Goal: Task Accomplishment & Management: Manage account settings

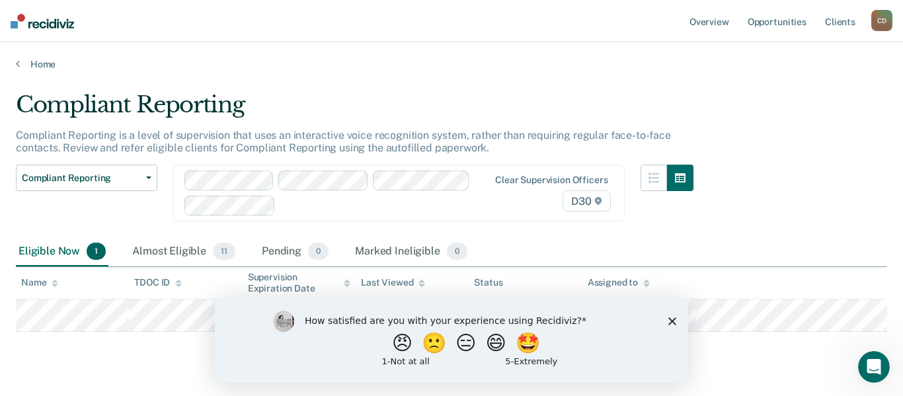
click at [674, 321] on icon "Close survey" at bounding box center [672, 321] width 8 height 8
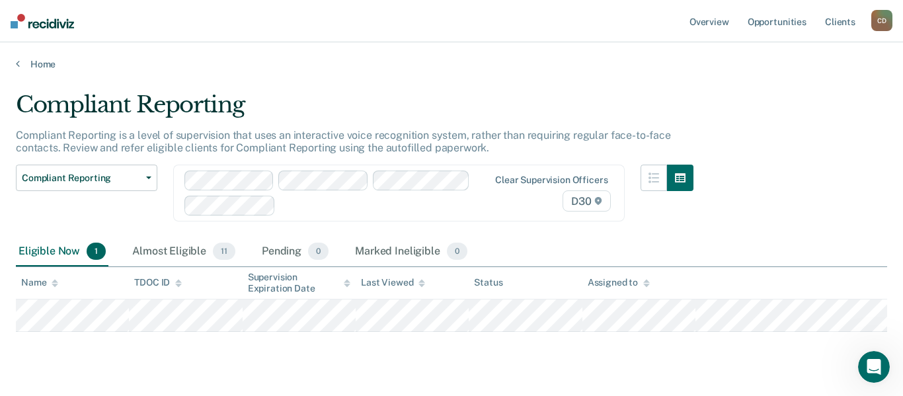
click at [50, 252] on div "Eligible Now 1" at bounding box center [62, 251] width 93 height 29
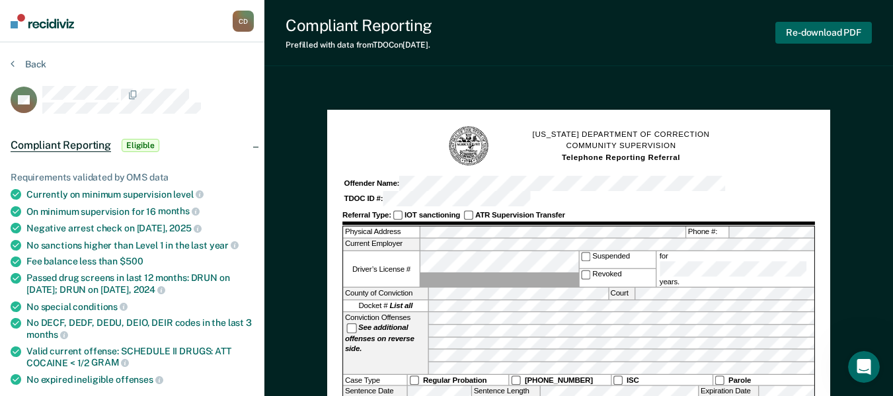
click at [814, 33] on button "Re-download PDF" at bounding box center [823, 33] width 96 height 22
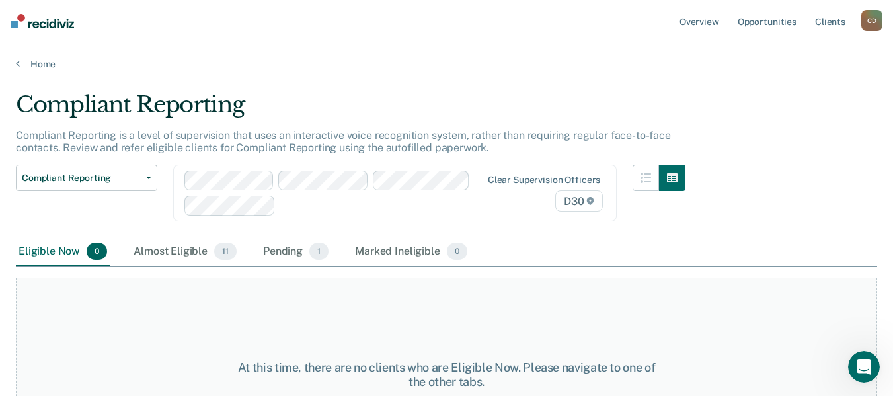
click at [43, 249] on div "Eligible Now 0" at bounding box center [63, 251] width 94 height 29
click at [115, 177] on span "Compliant Reporting" at bounding box center [81, 178] width 119 height 11
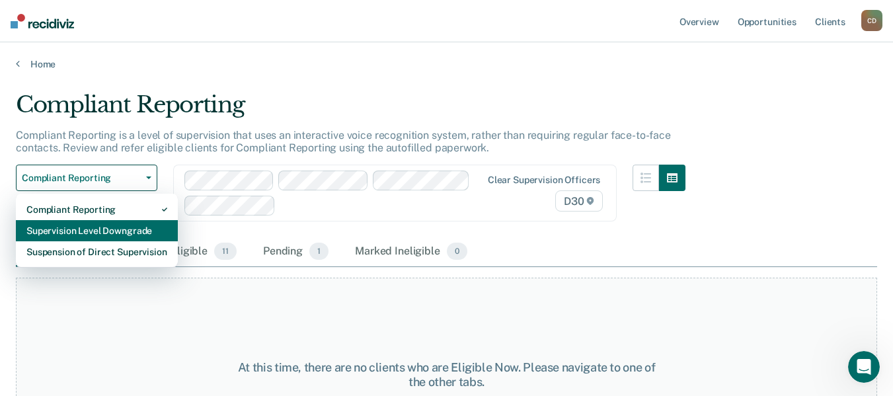
click at [107, 227] on div "Supervision Level Downgrade" at bounding box center [96, 230] width 141 height 21
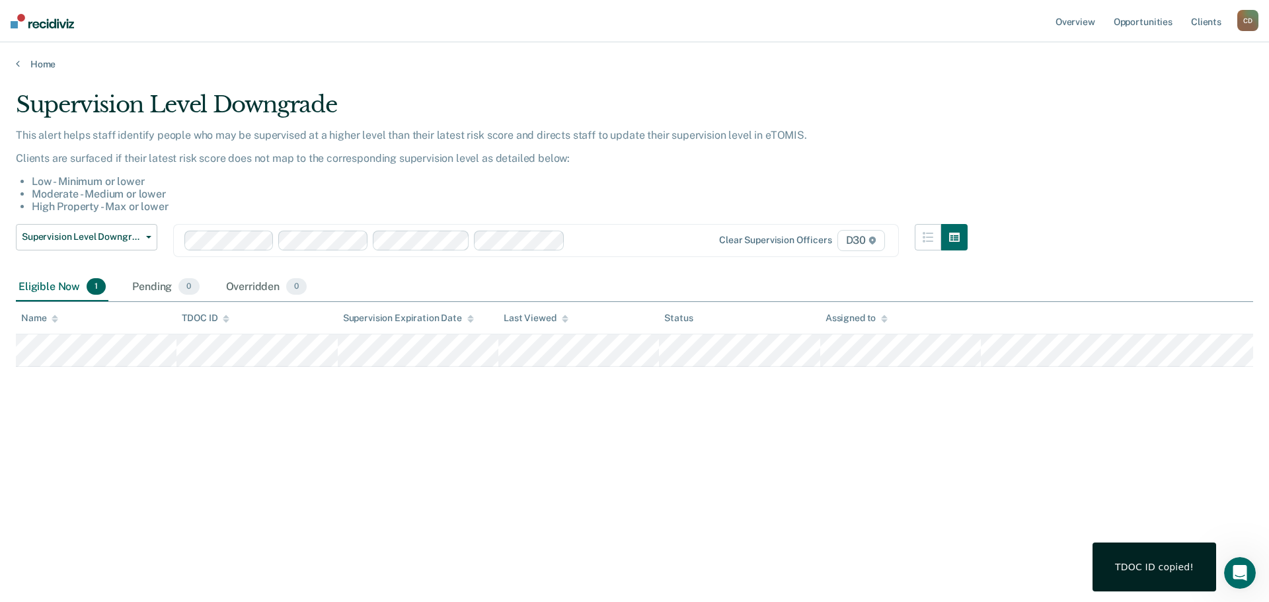
click at [902, 395] on div "TDOC ID copied!" at bounding box center [1154, 567] width 79 height 12
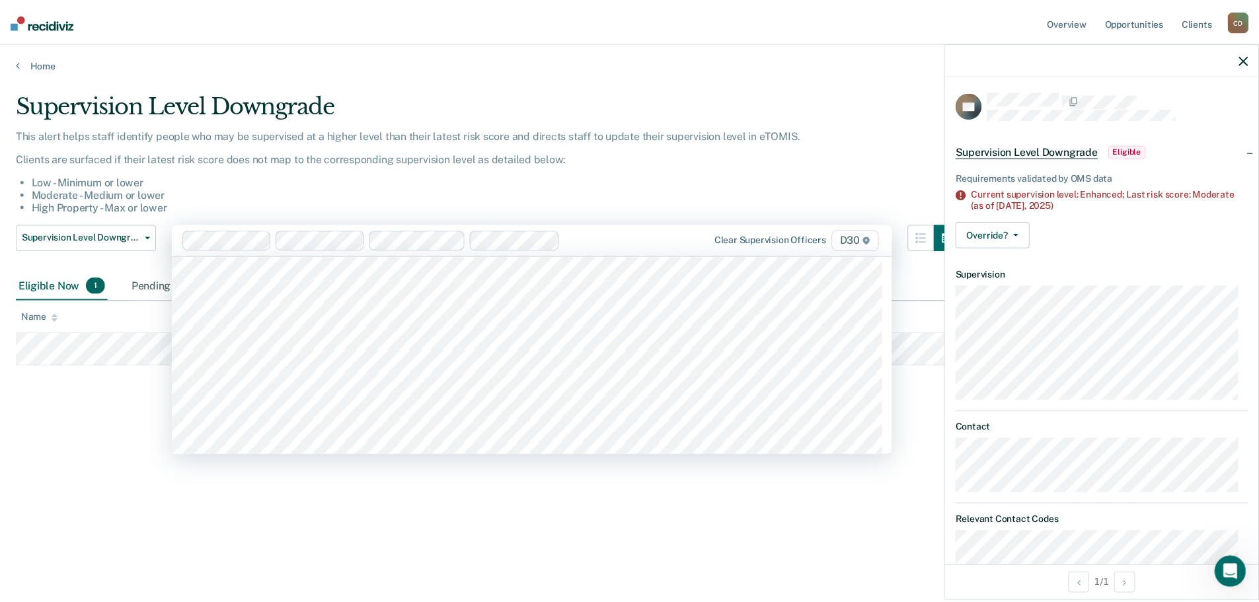
scroll to position [1105, 0]
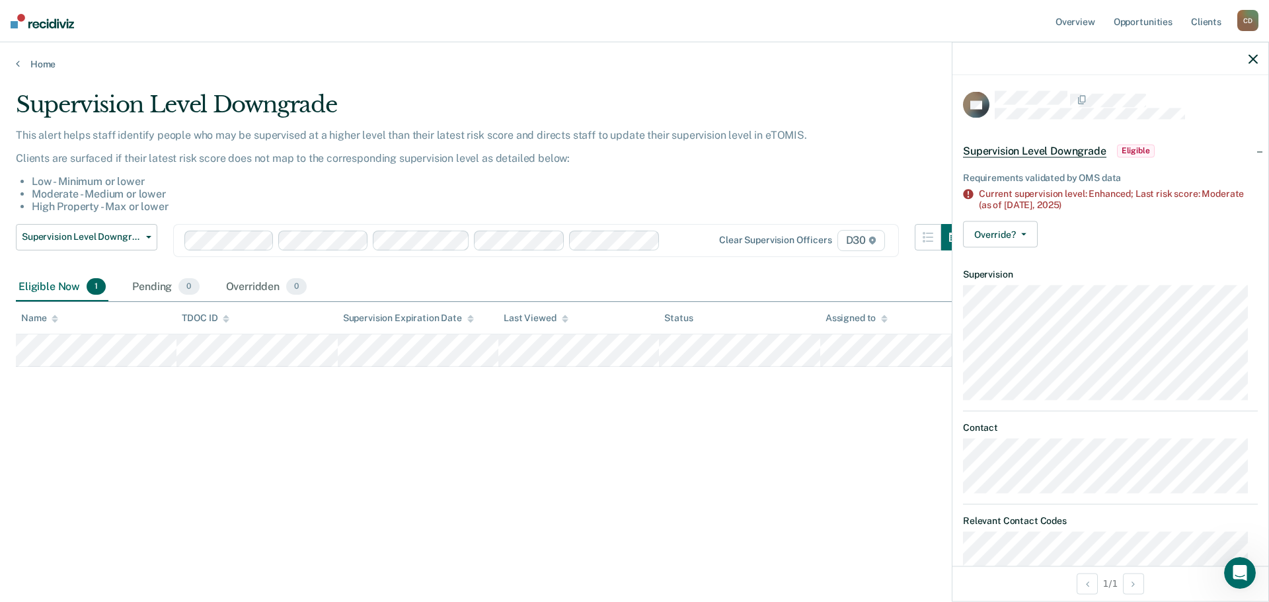
click at [902, 57] on icon "button" at bounding box center [1252, 58] width 9 height 9
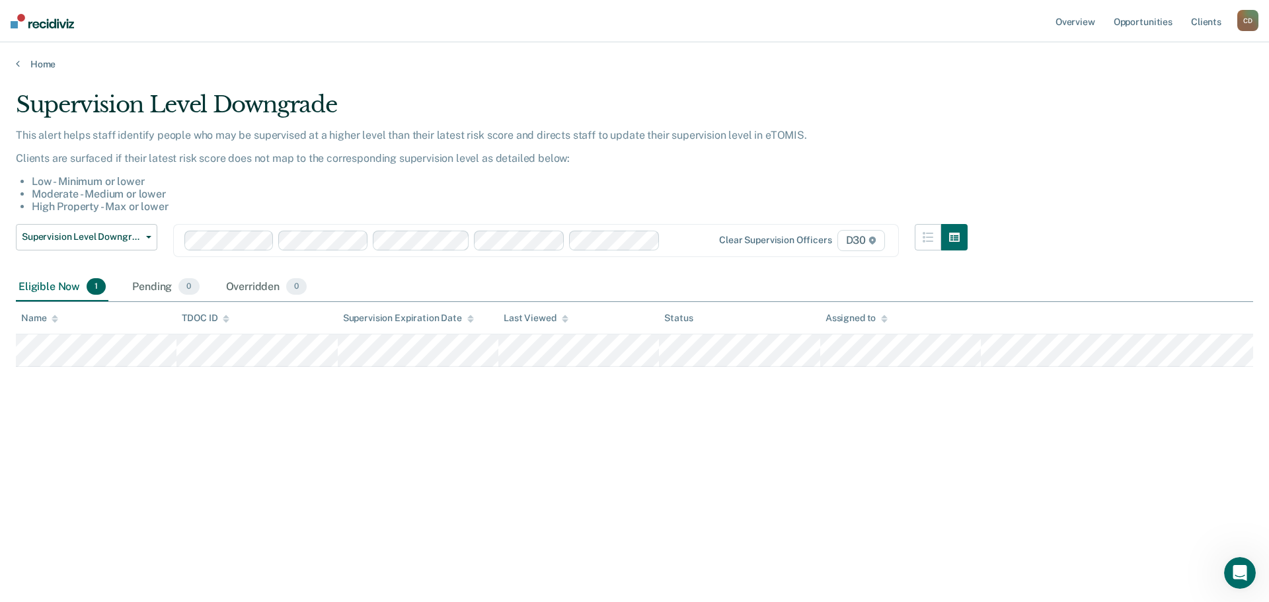
click at [46, 284] on div "Eligible Now 1" at bounding box center [62, 287] width 93 height 29
click at [34, 289] on div "Eligible Now 1" at bounding box center [62, 287] width 93 height 29
click at [18, 59] on icon at bounding box center [18, 63] width 4 height 11
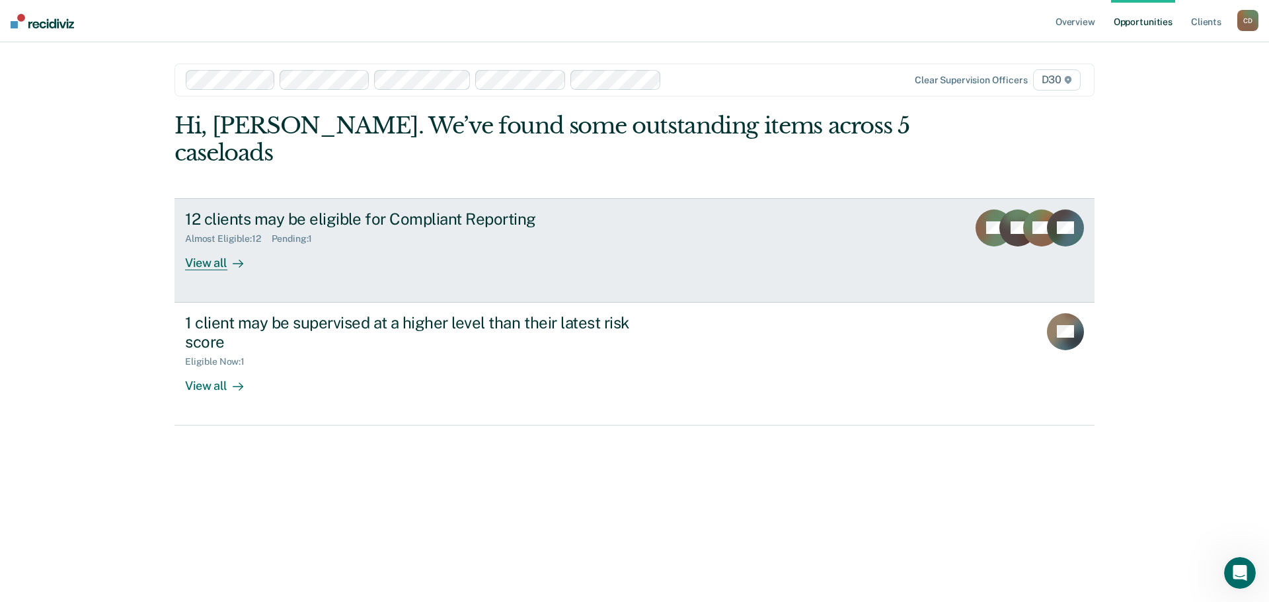
click at [203, 245] on div "View all" at bounding box center [222, 258] width 74 height 26
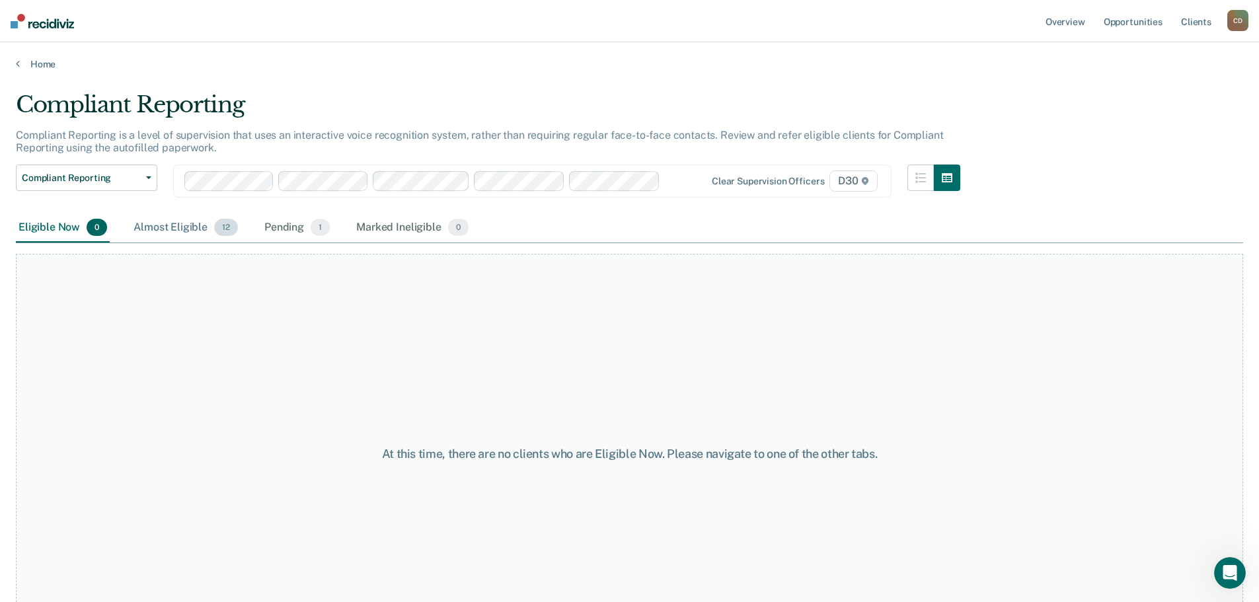
click at [226, 228] on span "12" at bounding box center [226, 227] width 24 height 17
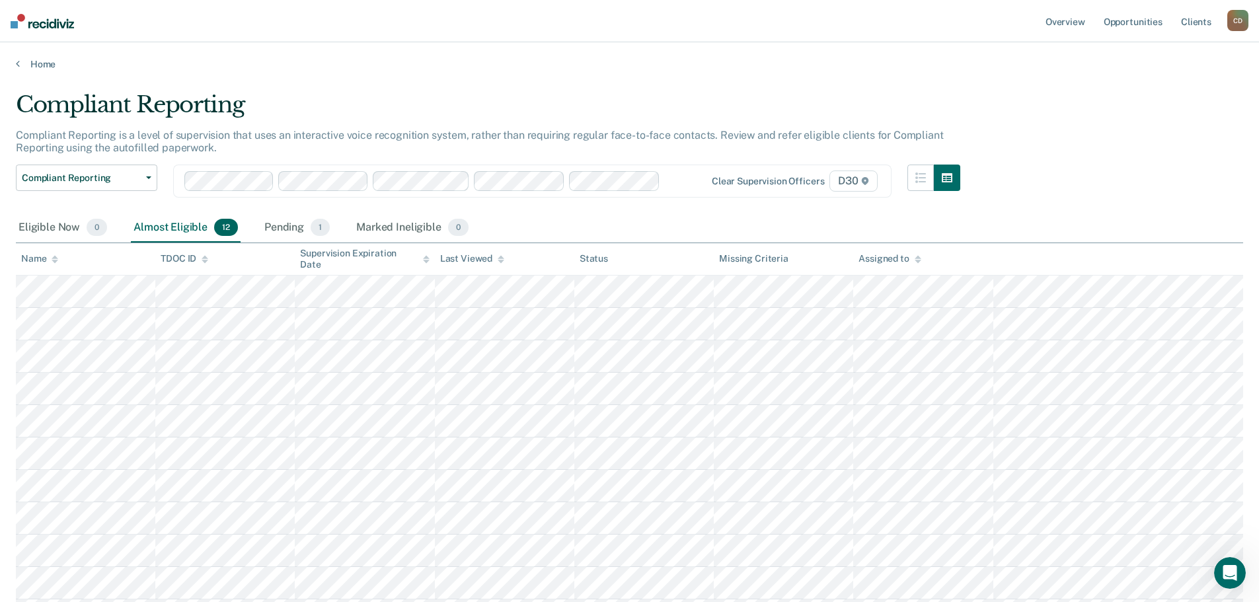
scroll to position [103, 0]
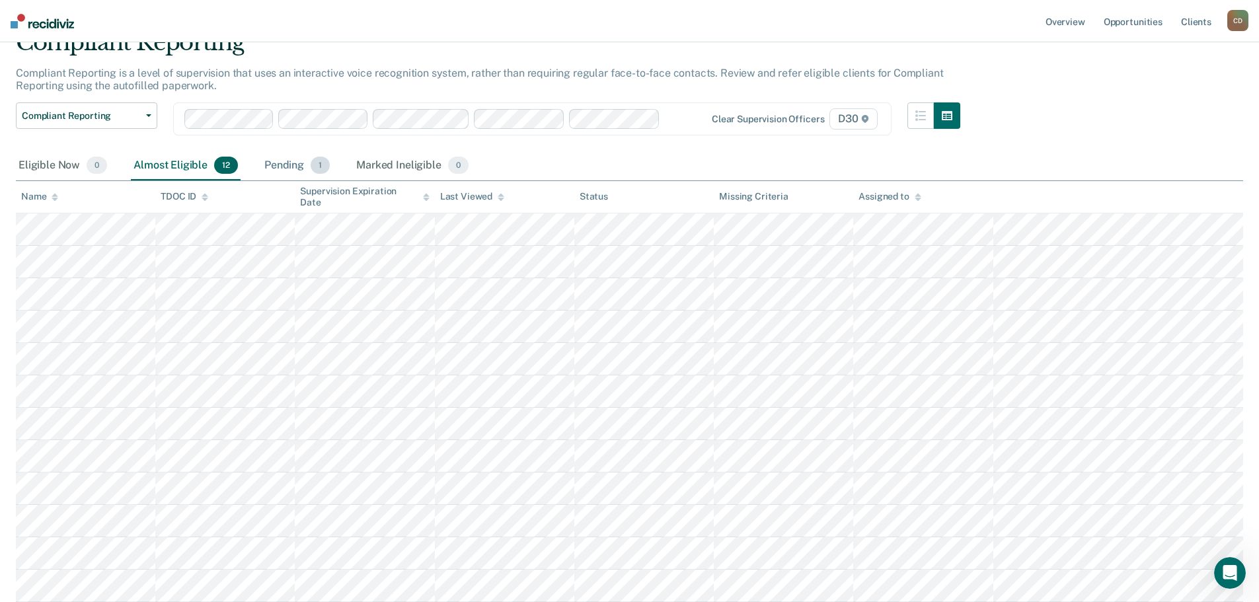
click at [277, 151] on div "Pending 1" at bounding box center [297, 165] width 71 height 29
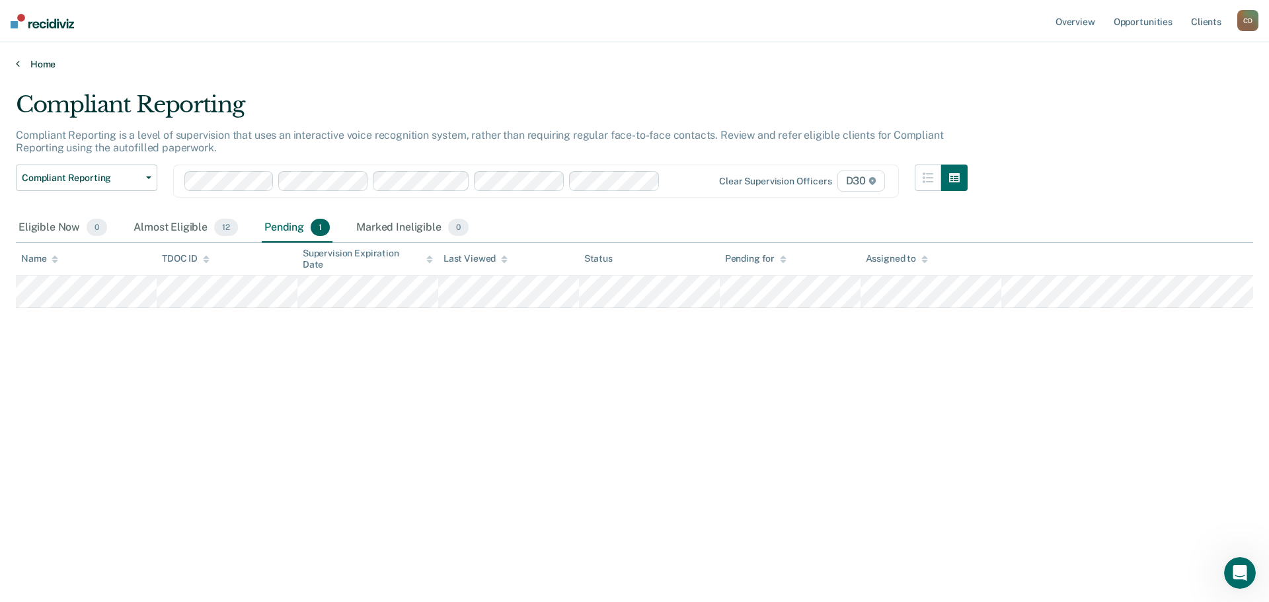
click at [42, 63] on link "Home" at bounding box center [634, 64] width 1237 height 12
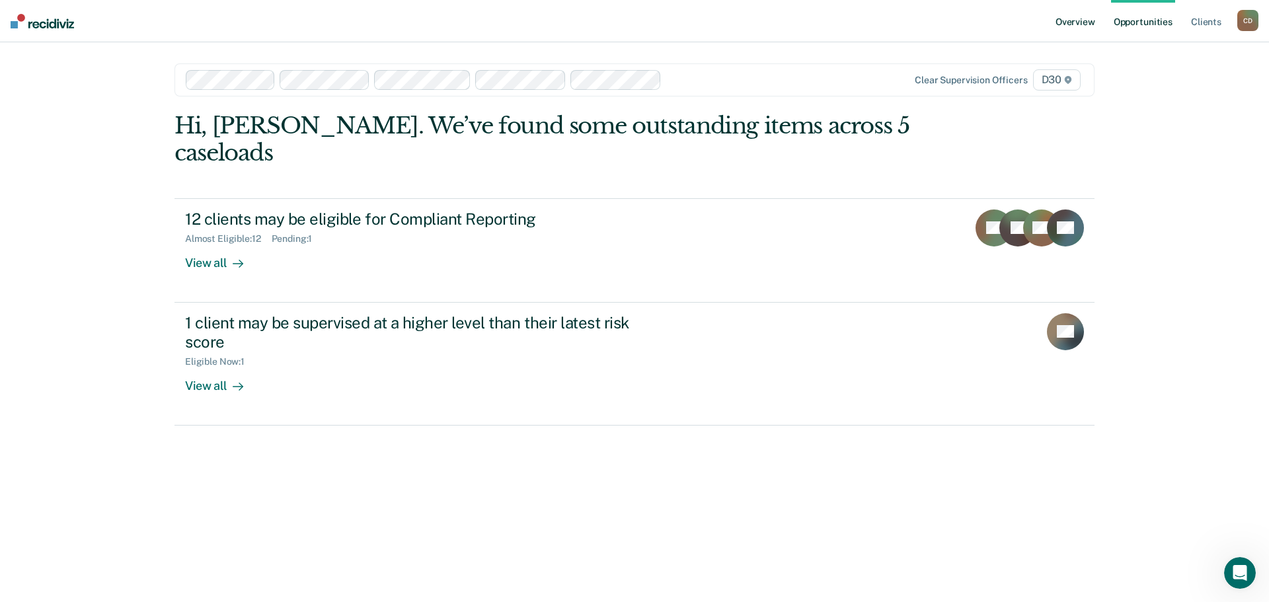
click at [902, 22] on link "Overview" at bounding box center [1075, 21] width 45 height 42
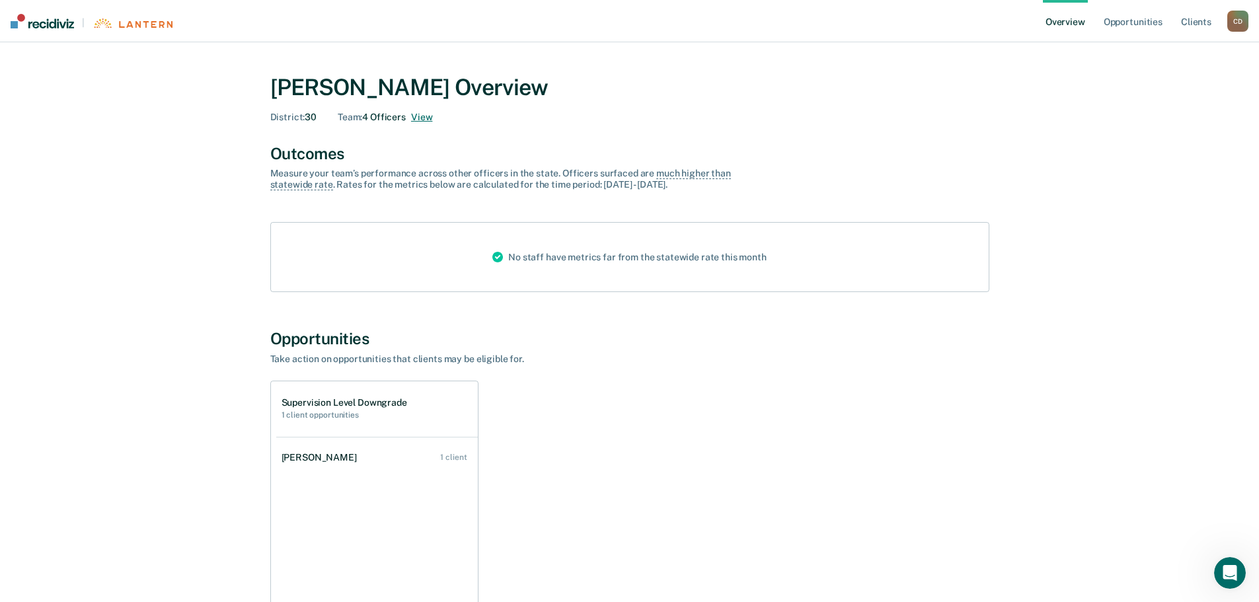
click at [423, 117] on button "View" at bounding box center [421, 117] width 21 height 11
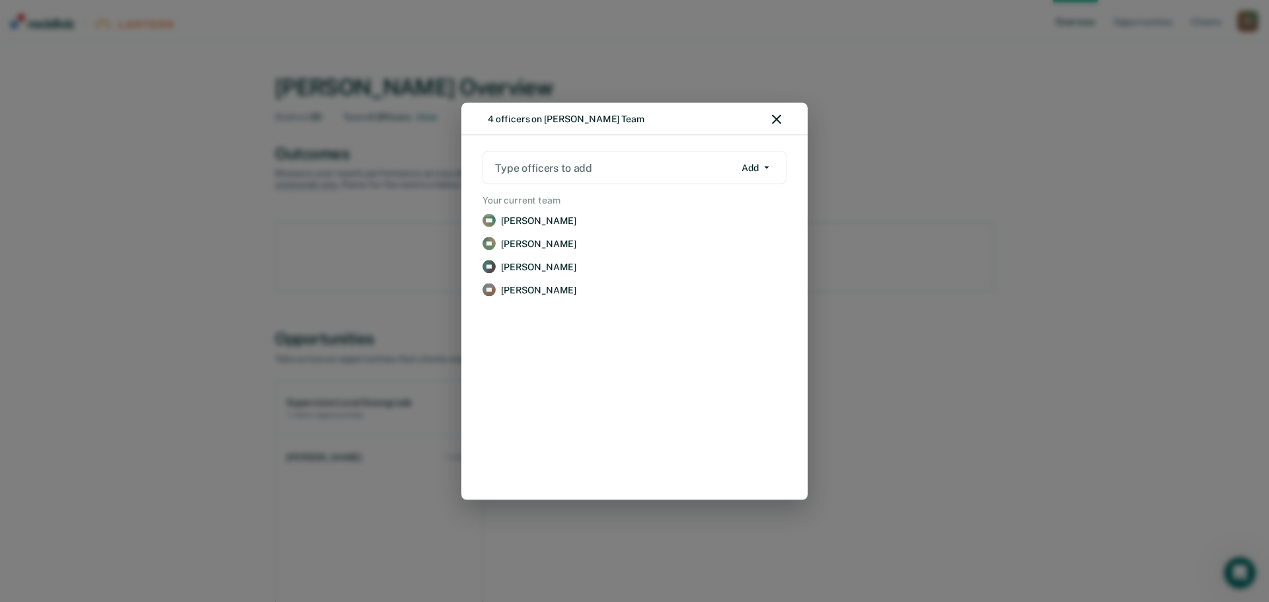
click at [589, 173] on div at bounding box center [614, 167] width 239 height 15
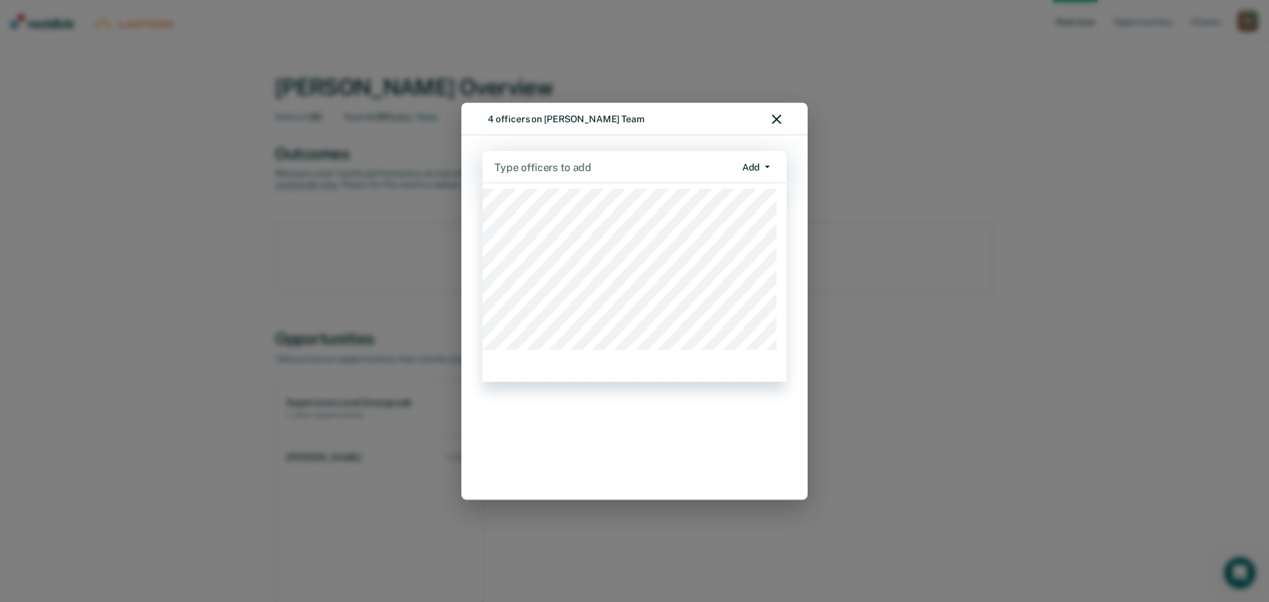
click at [751, 167] on button "Add" at bounding box center [756, 167] width 40 height 21
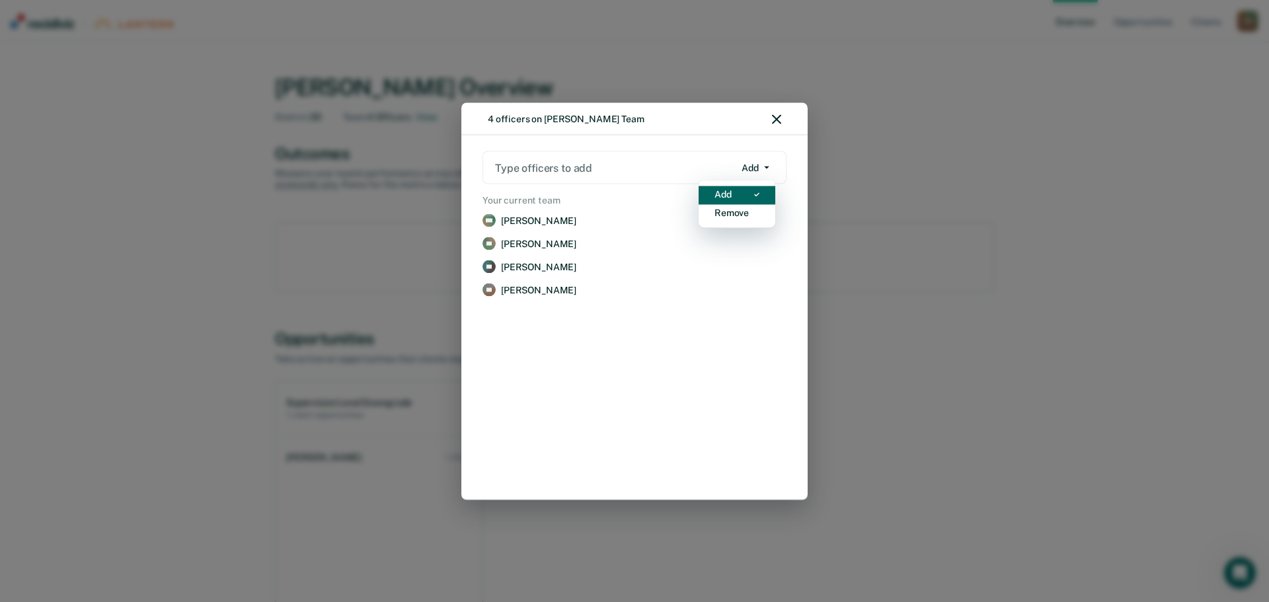
click at [731, 195] on div "Add" at bounding box center [722, 194] width 17 height 11
click at [637, 173] on div at bounding box center [614, 167] width 239 height 15
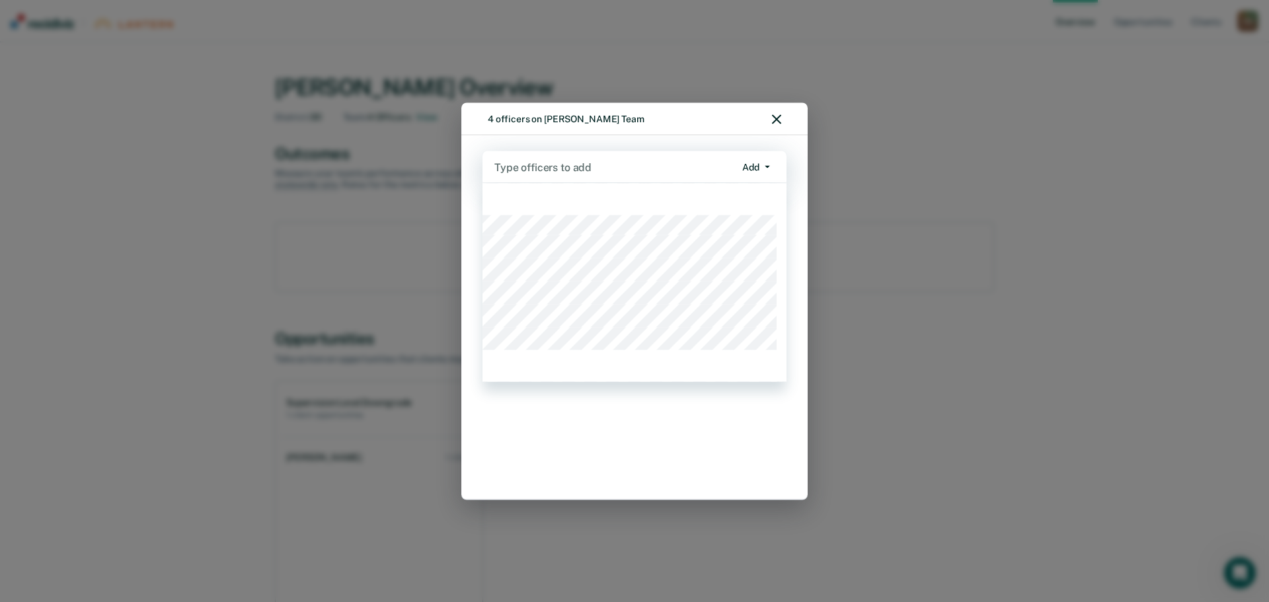
scroll to position [1256, 0]
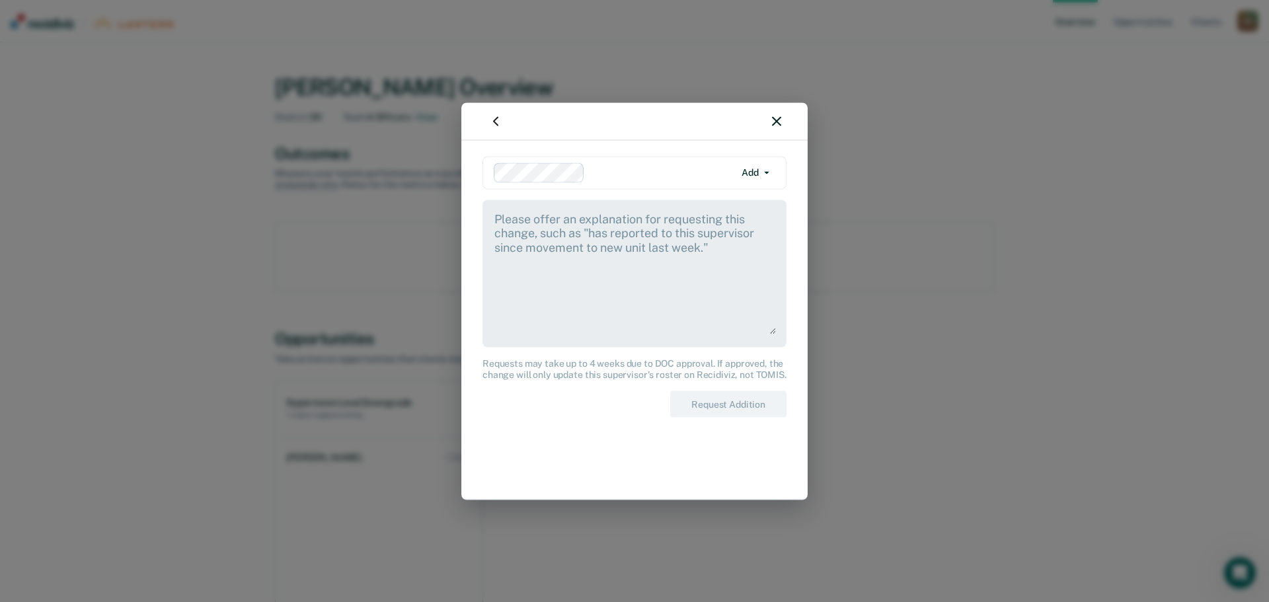
click at [756, 172] on button "Add" at bounding box center [756, 172] width 40 height 21
click at [594, 315] on textarea at bounding box center [634, 272] width 283 height 124
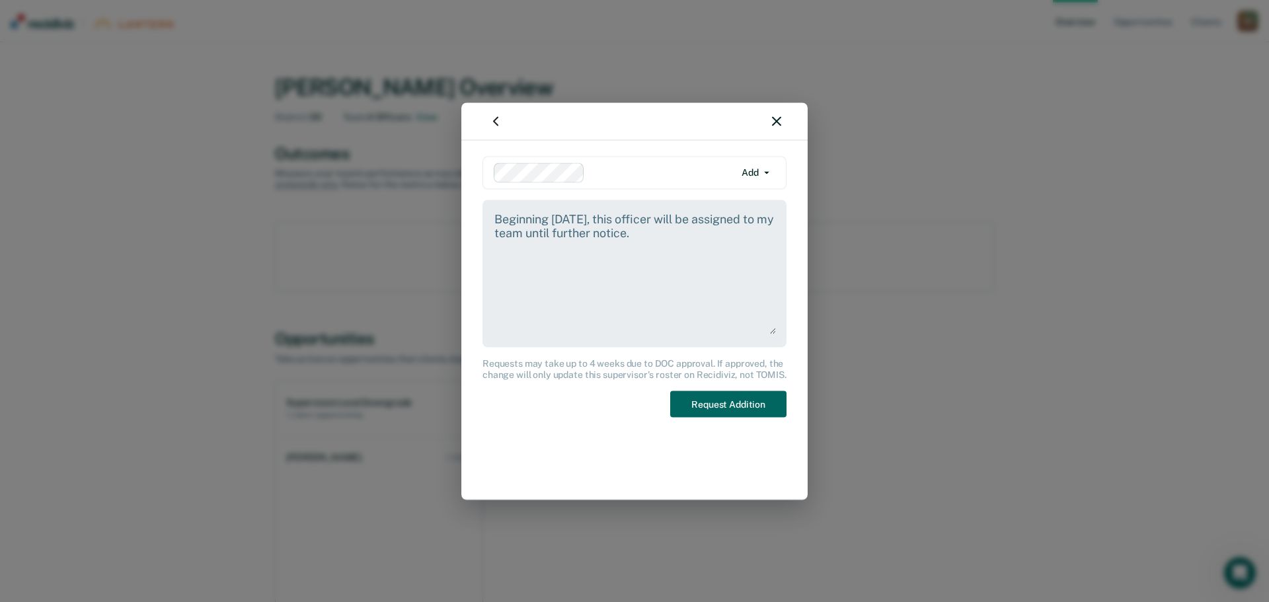
type textarea "Beginning September 1, 2025, this officer will be assigned to my team until fur…"
click at [720, 395] on button "Request Addition" at bounding box center [728, 404] width 116 height 27
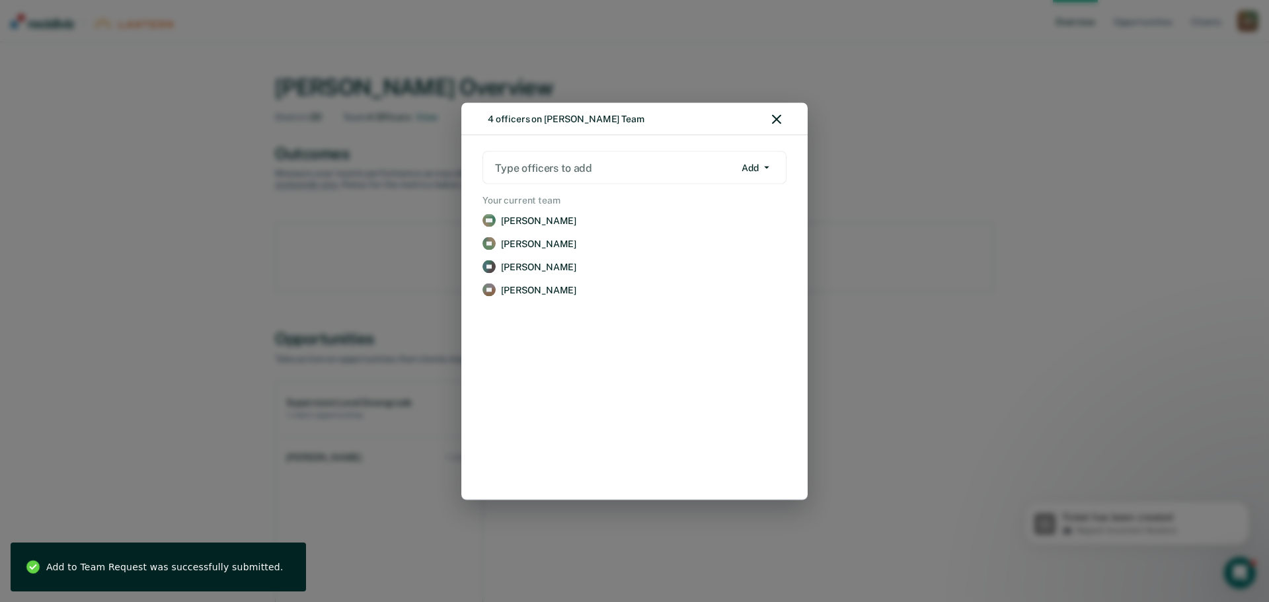
scroll to position [0, 0]
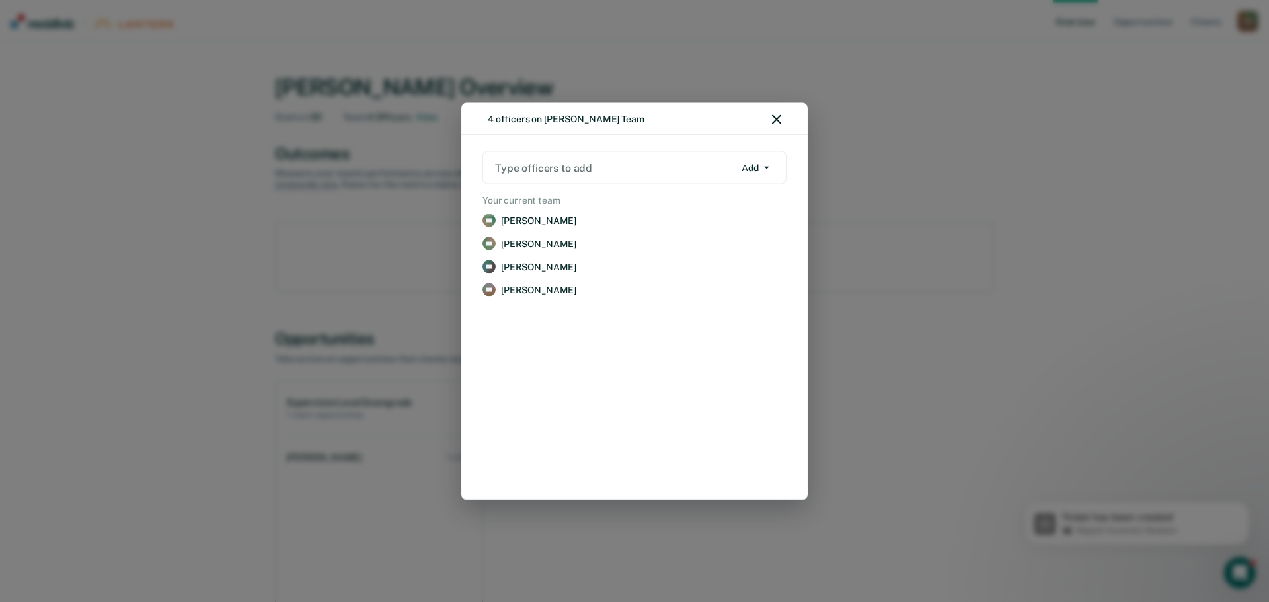
drag, startPoint x: 698, startPoint y: 168, endPoint x: 719, endPoint y: 171, distance: 21.3
click at [698, 168] on div at bounding box center [614, 167] width 239 height 15
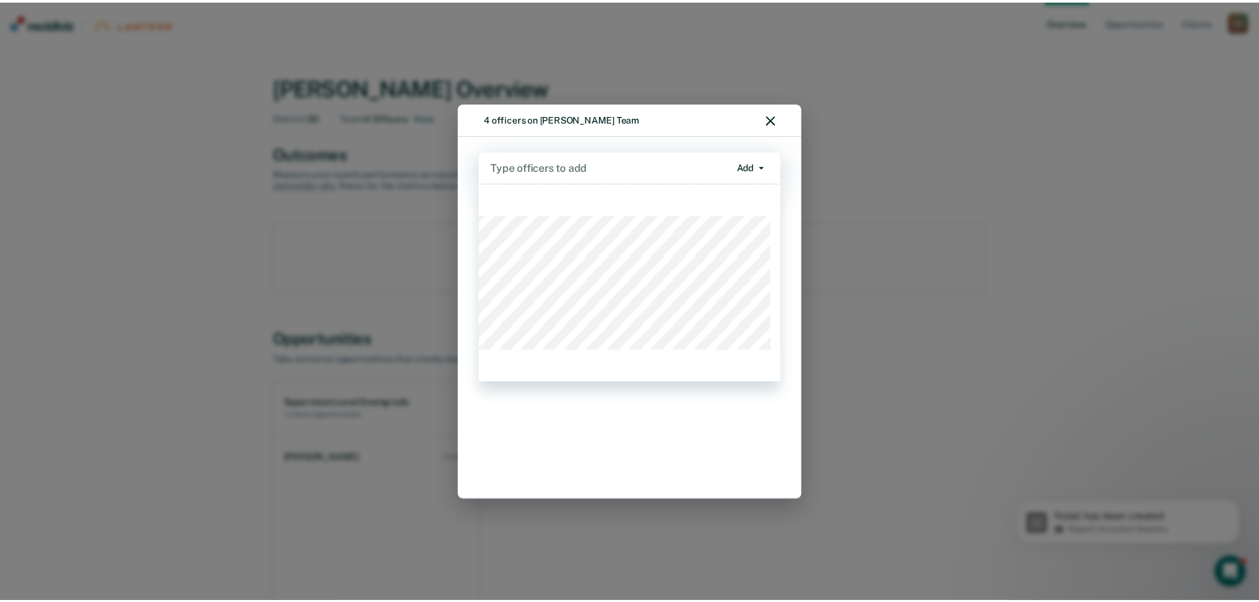
scroll to position [1851, 0]
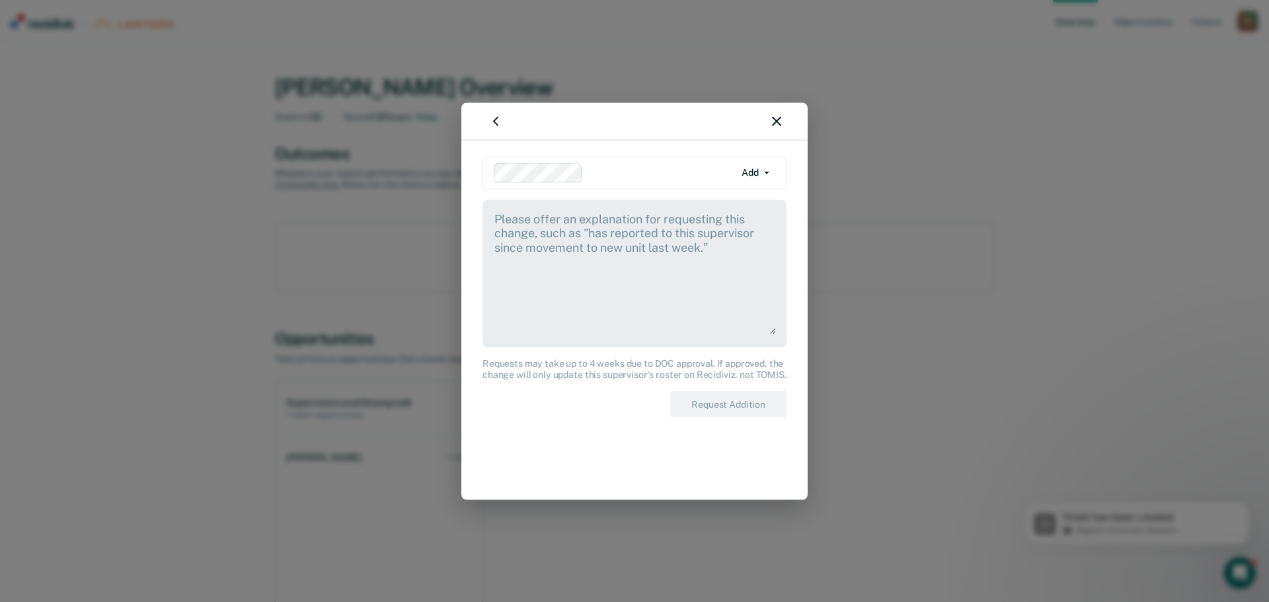
click at [583, 226] on textarea at bounding box center [634, 272] width 283 height 124
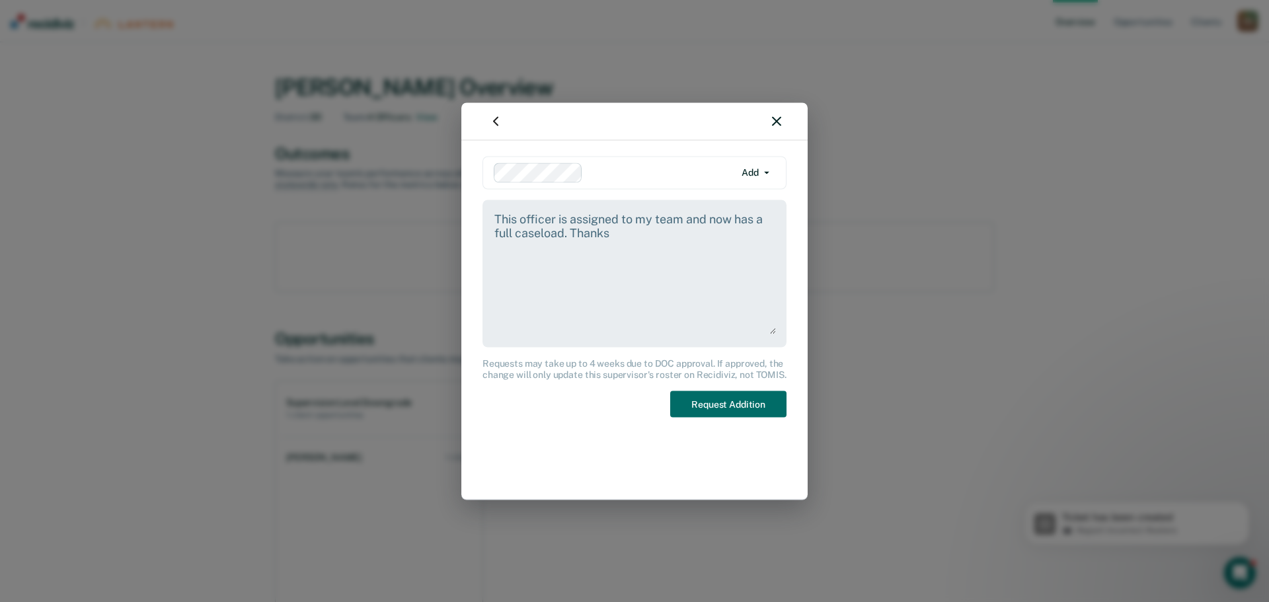
type textarea "This officer is assigned to my team and now has a full caseload. Thanks"
click at [746, 176] on button "Add" at bounding box center [756, 172] width 40 height 21
click at [736, 198] on div "Add" at bounding box center [736, 199] width 45 height 11
click at [715, 395] on button "Request Addition" at bounding box center [728, 404] width 116 height 27
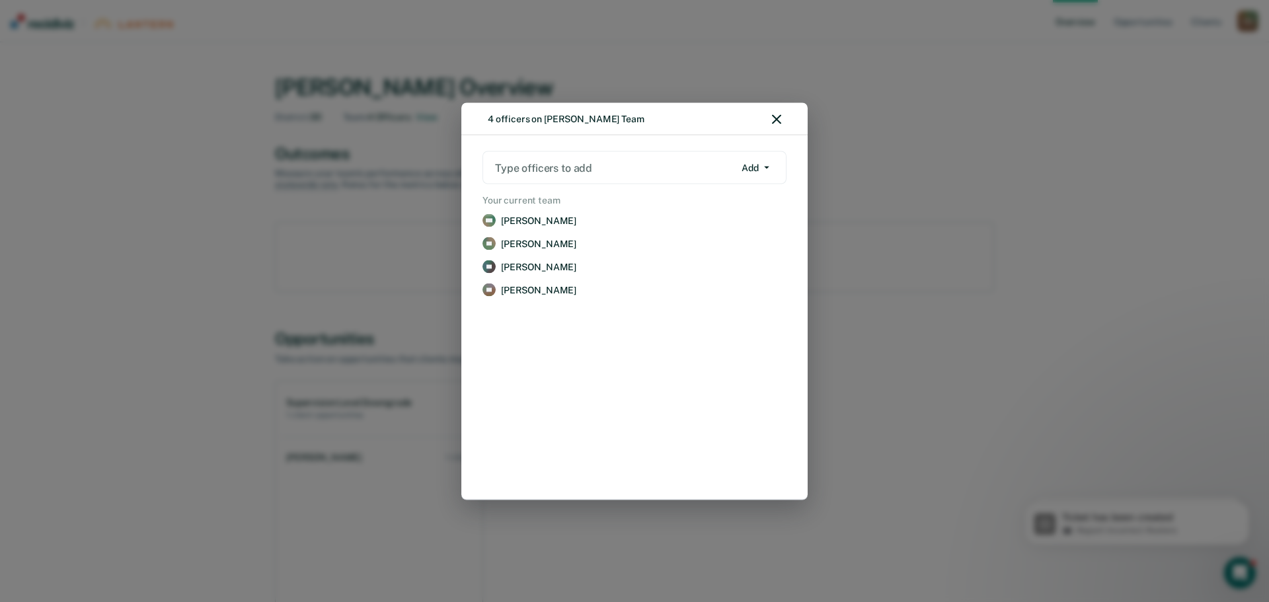
click at [776, 119] on icon "button" at bounding box center [776, 118] width 9 height 9
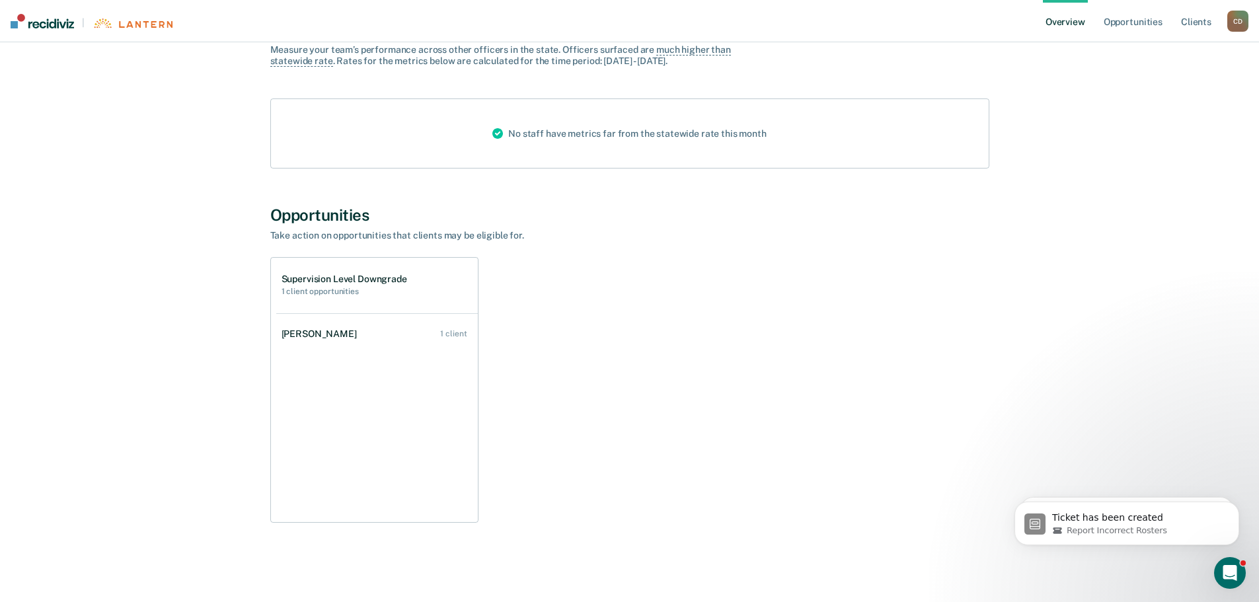
scroll to position [0, 0]
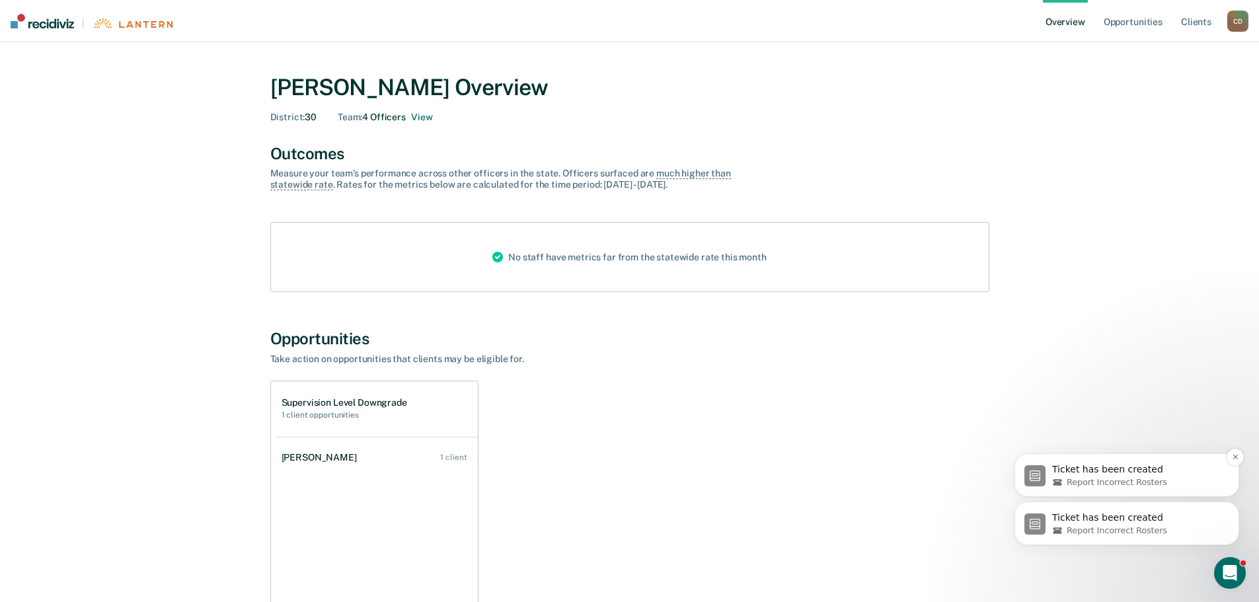
click at [902, 395] on span "Report Incorrect Rosters" at bounding box center [1117, 483] width 100 height 12
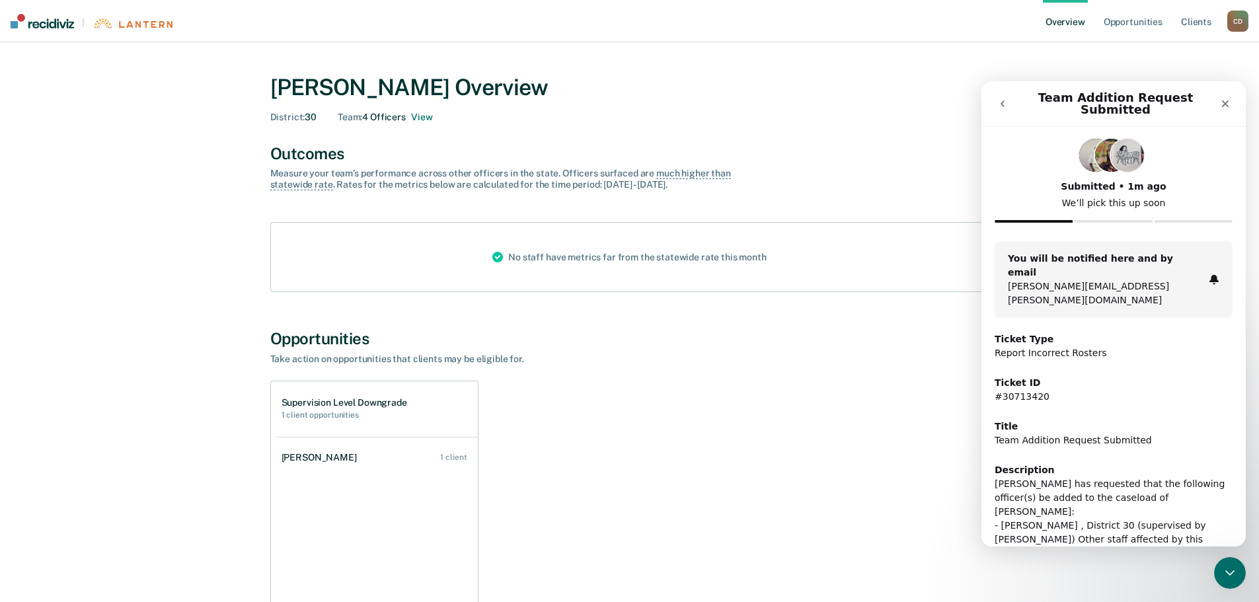
scroll to position [5, 0]
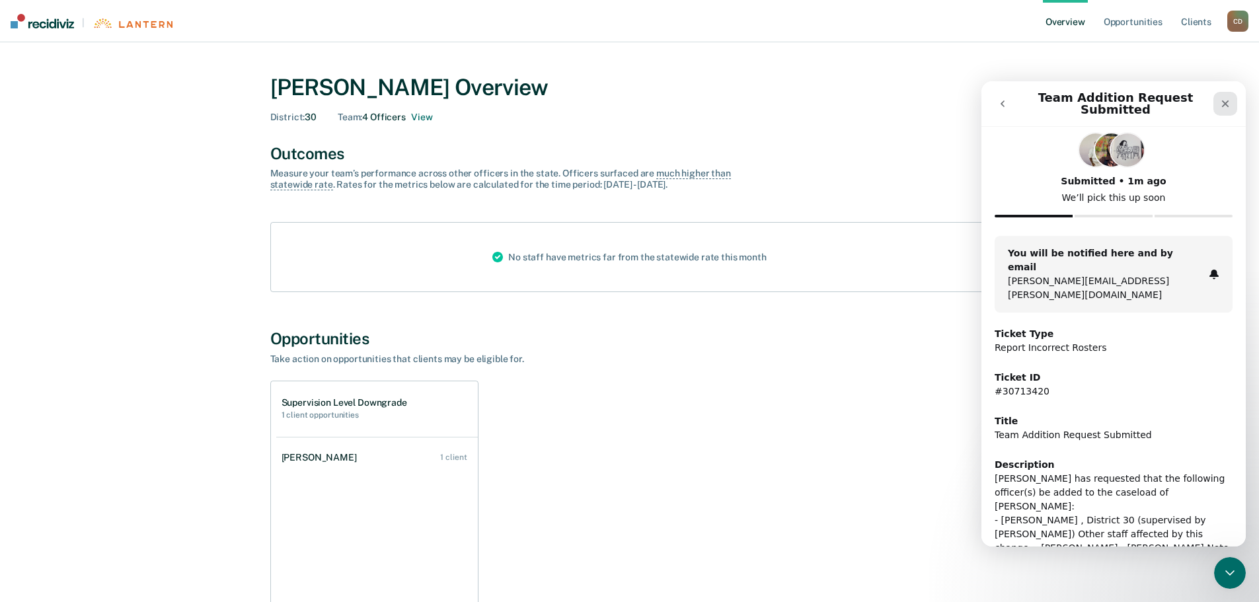
click at [902, 100] on icon "Close" at bounding box center [1225, 103] width 7 height 7
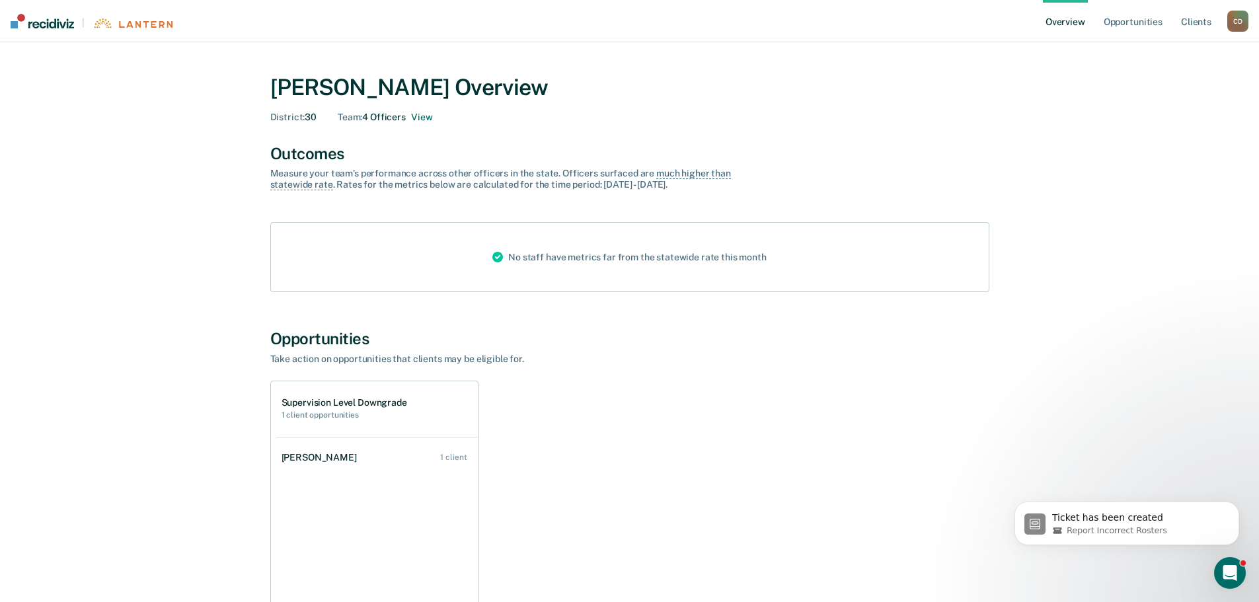
scroll to position [0, 0]
click at [902, 395] on p "Ticket has been created" at bounding box center [1137, 518] width 171 height 13
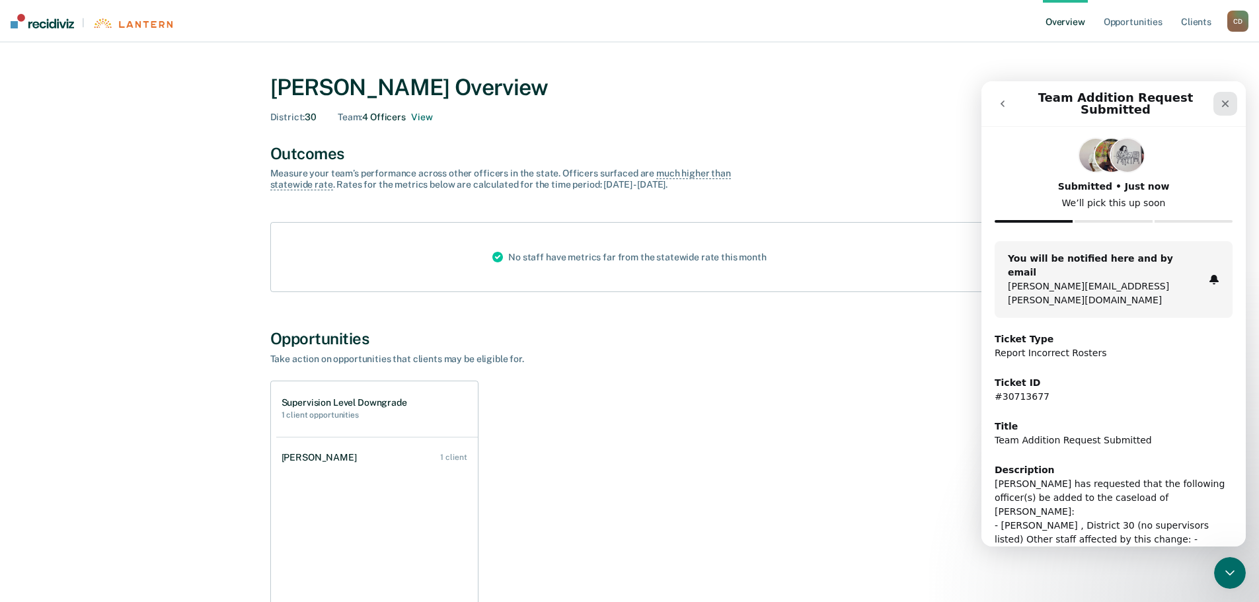
click at [902, 100] on icon "Close" at bounding box center [1225, 103] width 11 height 11
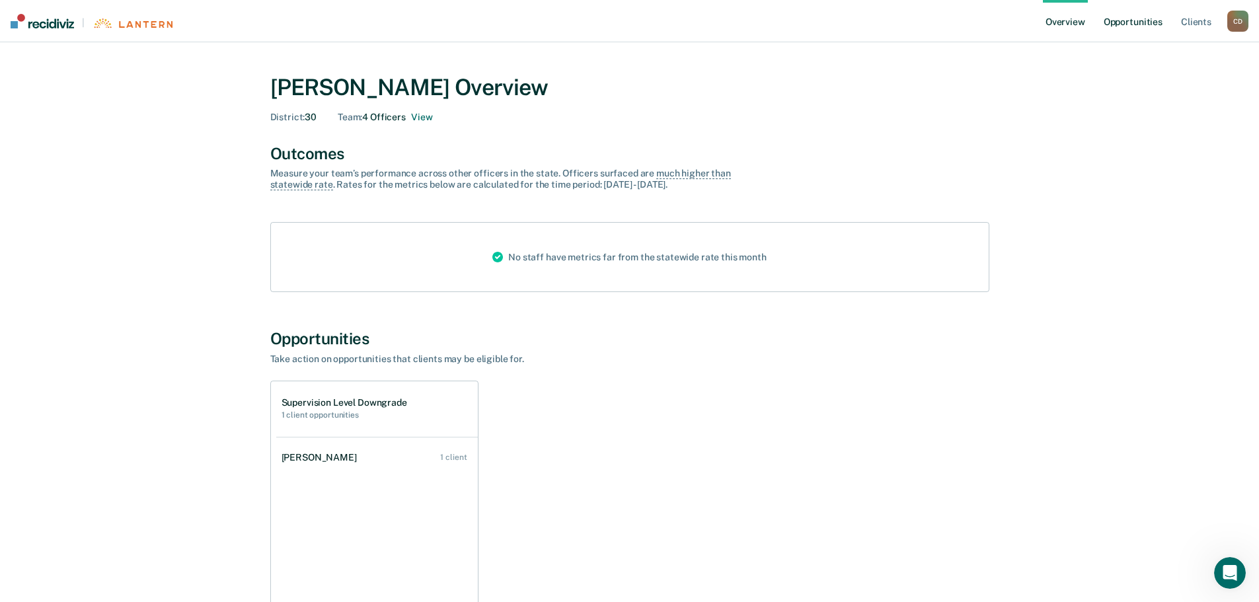
click at [902, 25] on link "Opportunities" at bounding box center [1133, 21] width 64 height 42
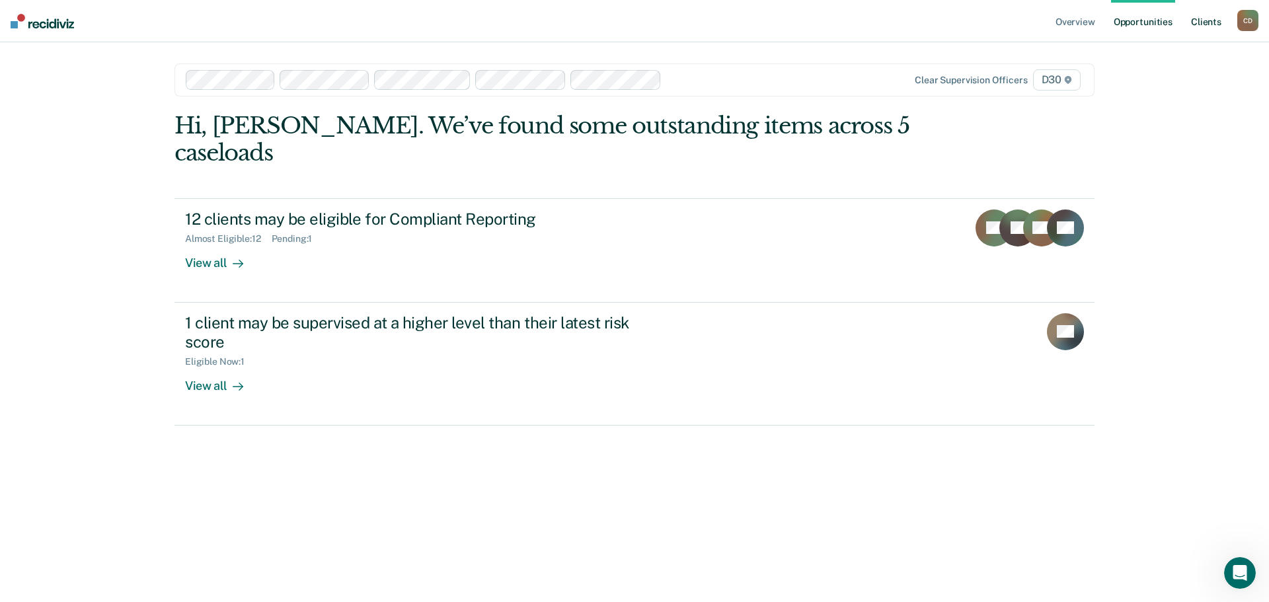
click at [902, 24] on link "Client s" at bounding box center [1206, 21] width 36 height 42
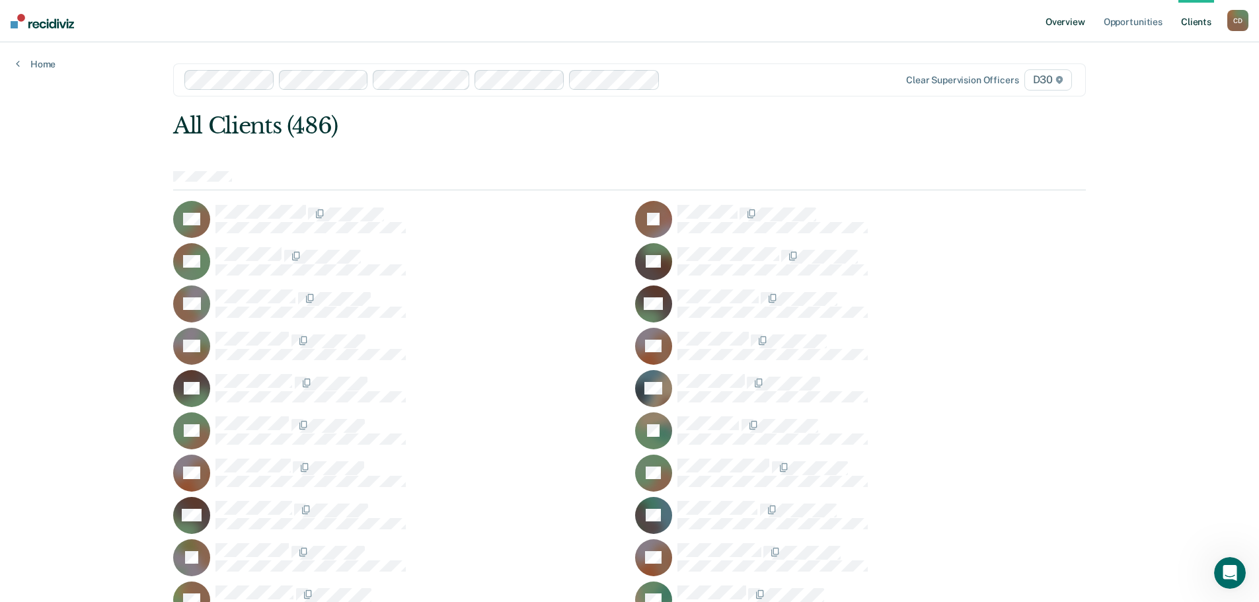
click at [902, 25] on link "Overview" at bounding box center [1065, 21] width 45 height 42
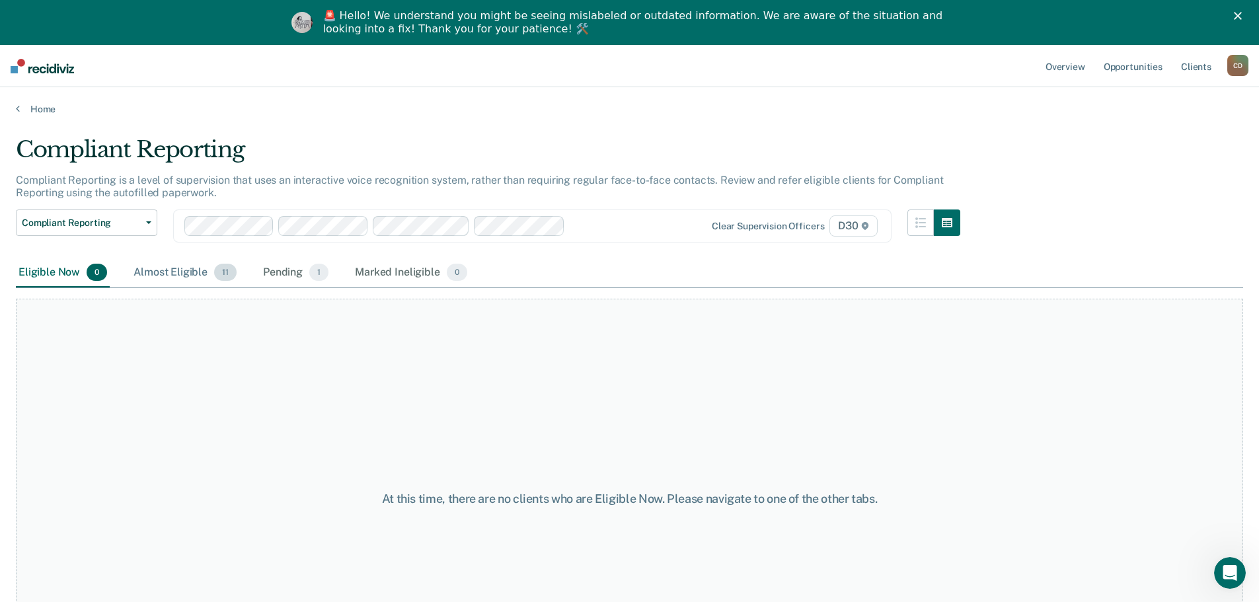
click at [163, 271] on div "Almost Eligible 11" at bounding box center [185, 272] width 108 height 29
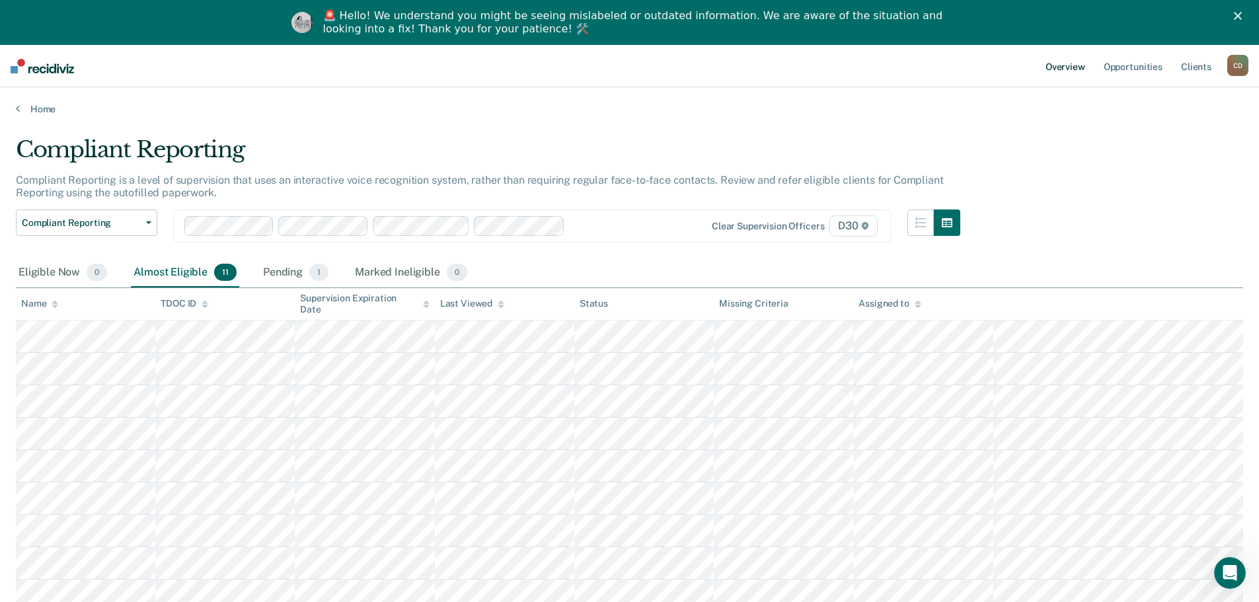
click at [1071, 68] on link "Overview" at bounding box center [1065, 66] width 45 height 42
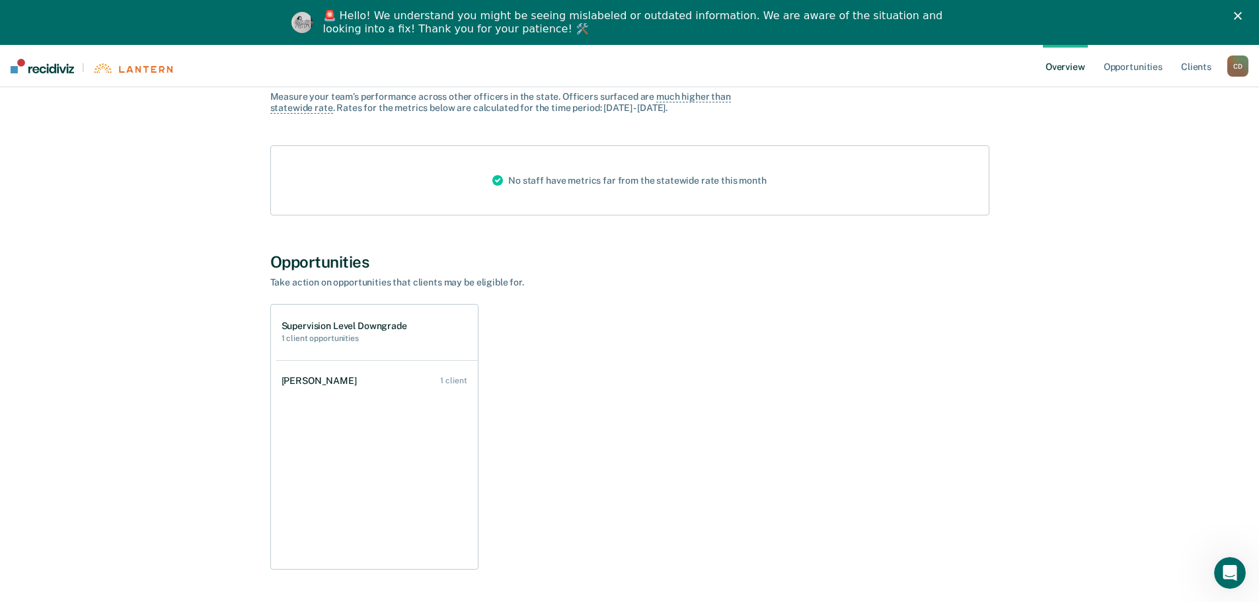
scroll to position [132, 0]
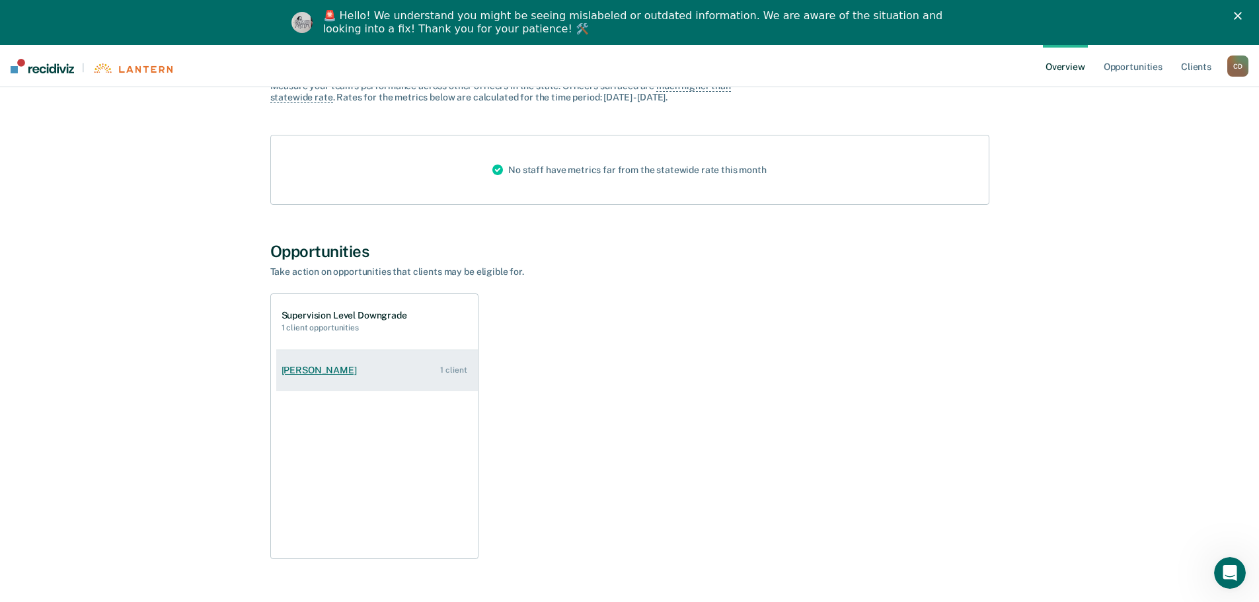
click at [319, 372] on div "[PERSON_NAME]" at bounding box center [322, 370] width 81 height 11
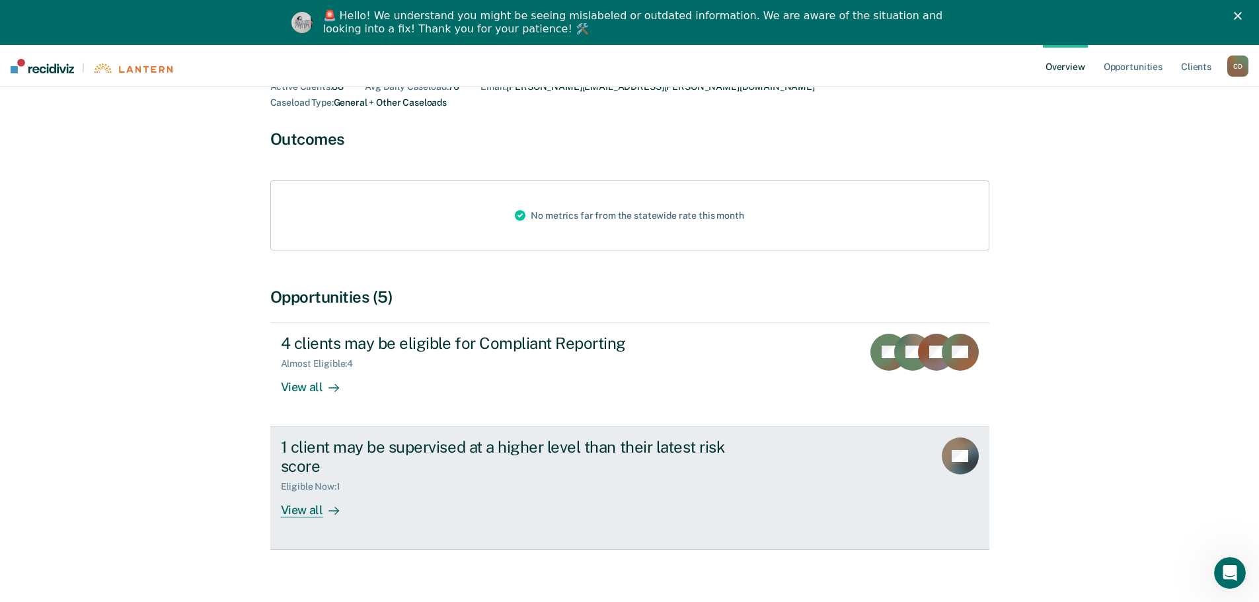
click at [293, 498] on div "View all" at bounding box center [318, 505] width 74 height 26
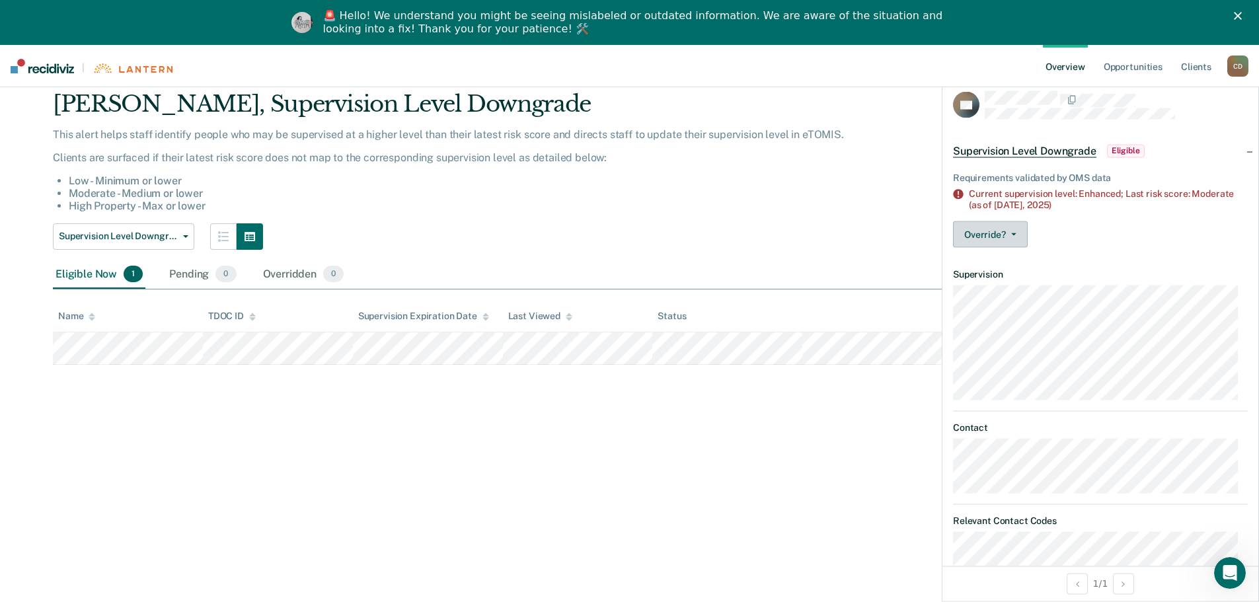
click at [993, 234] on button "Override?" at bounding box center [990, 234] width 75 height 26
click at [989, 262] on button "[PERSON_NAME]" at bounding box center [1017, 266] width 128 height 21
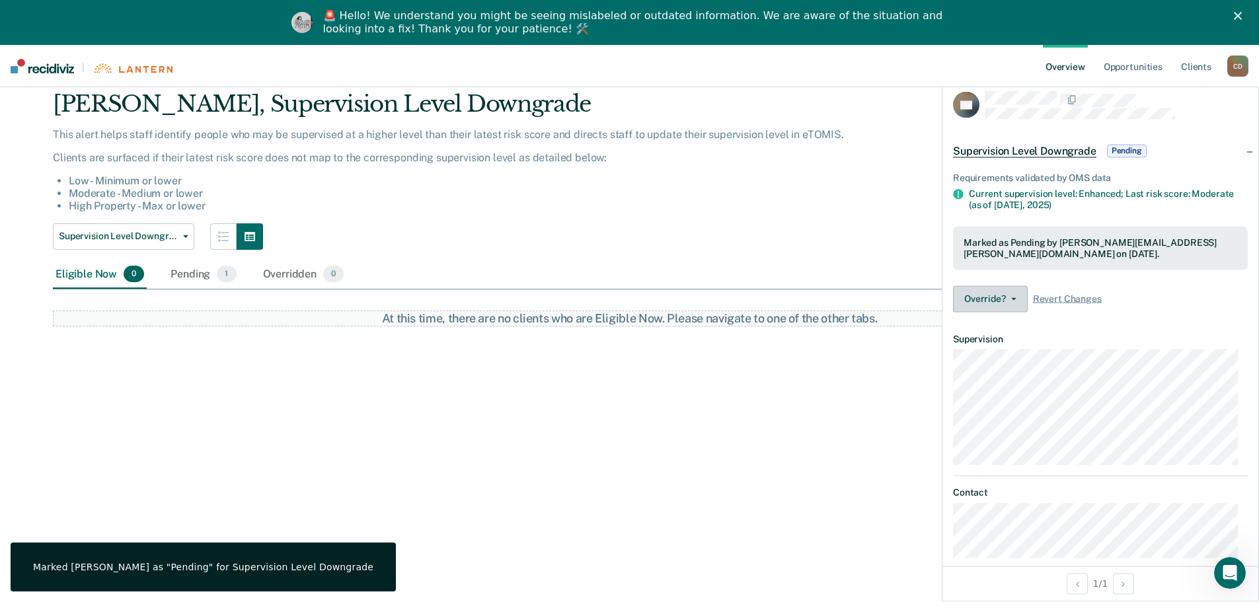
click at [1010, 299] on button "Override?" at bounding box center [990, 299] width 75 height 26
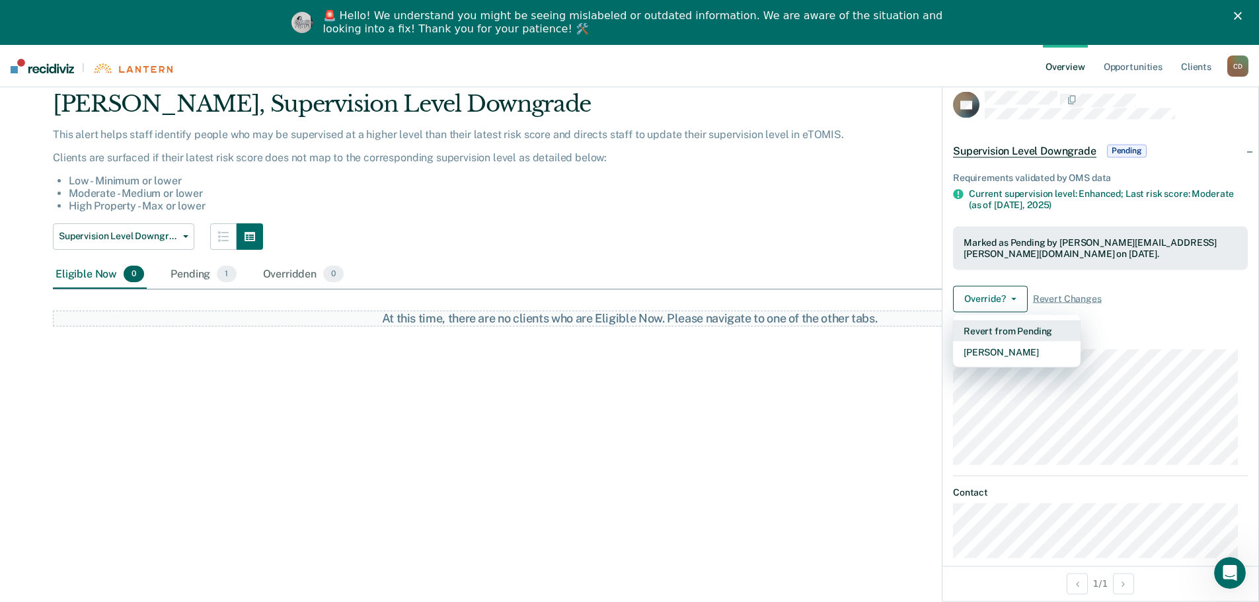
click at [1011, 329] on button "Revert from Pending" at bounding box center [1017, 330] width 128 height 21
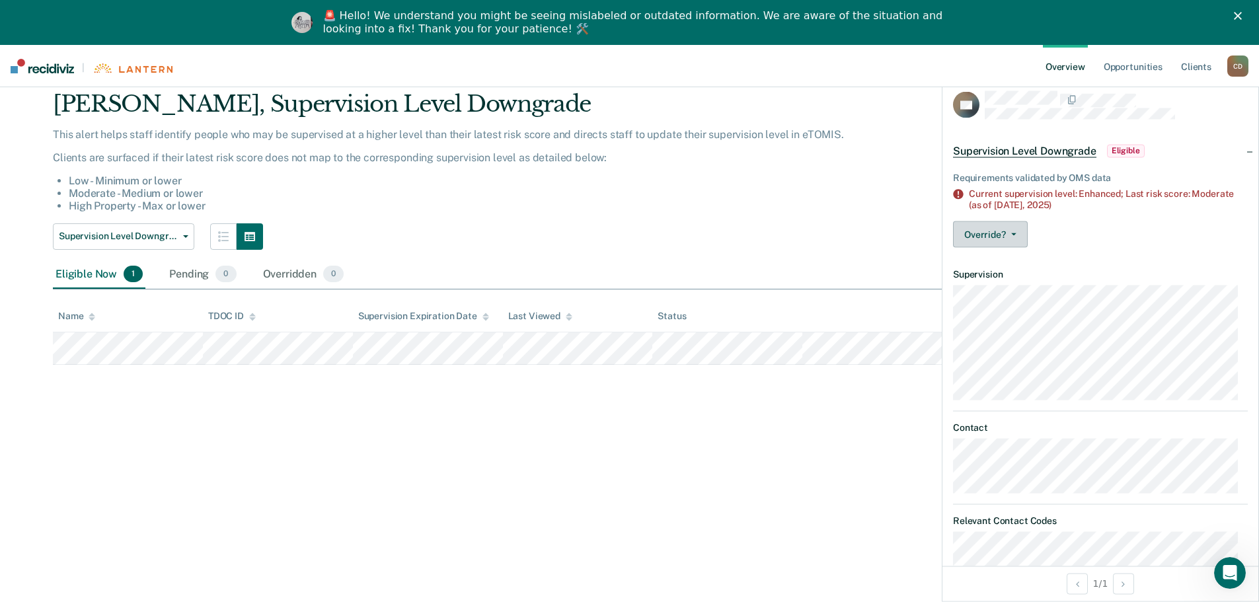
click at [993, 235] on button "Override?" at bounding box center [990, 234] width 75 height 26
click at [1004, 264] on button "[PERSON_NAME]" at bounding box center [1017, 266] width 128 height 21
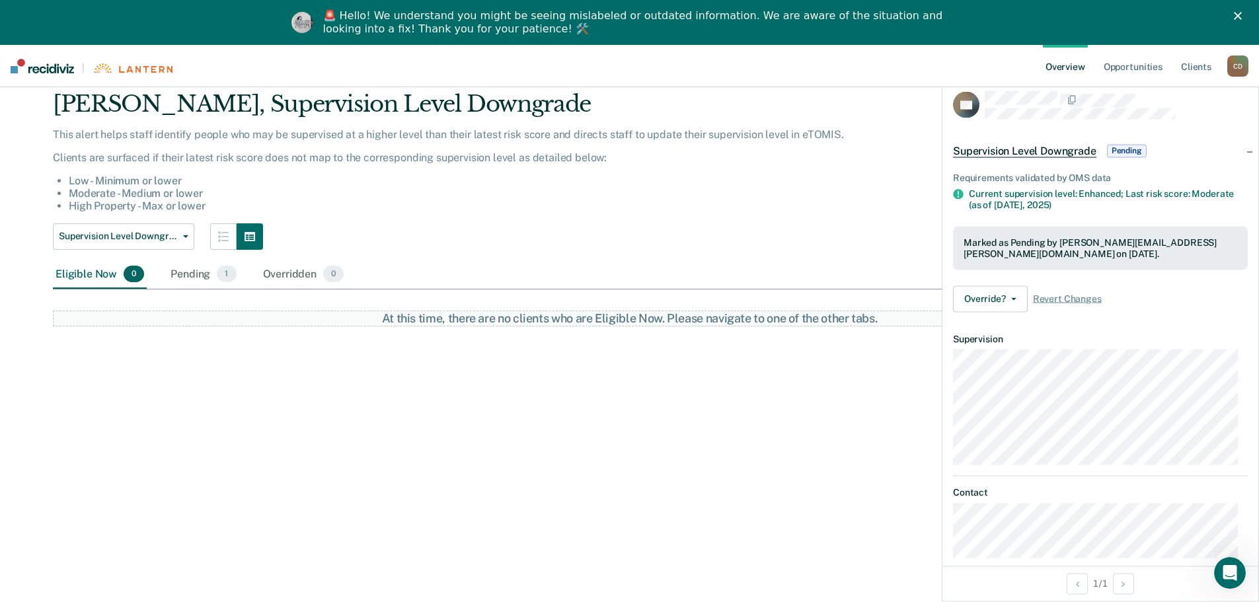
click at [1242, 14] on icon "Close" at bounding box center [1238, 16] width 8 height 8
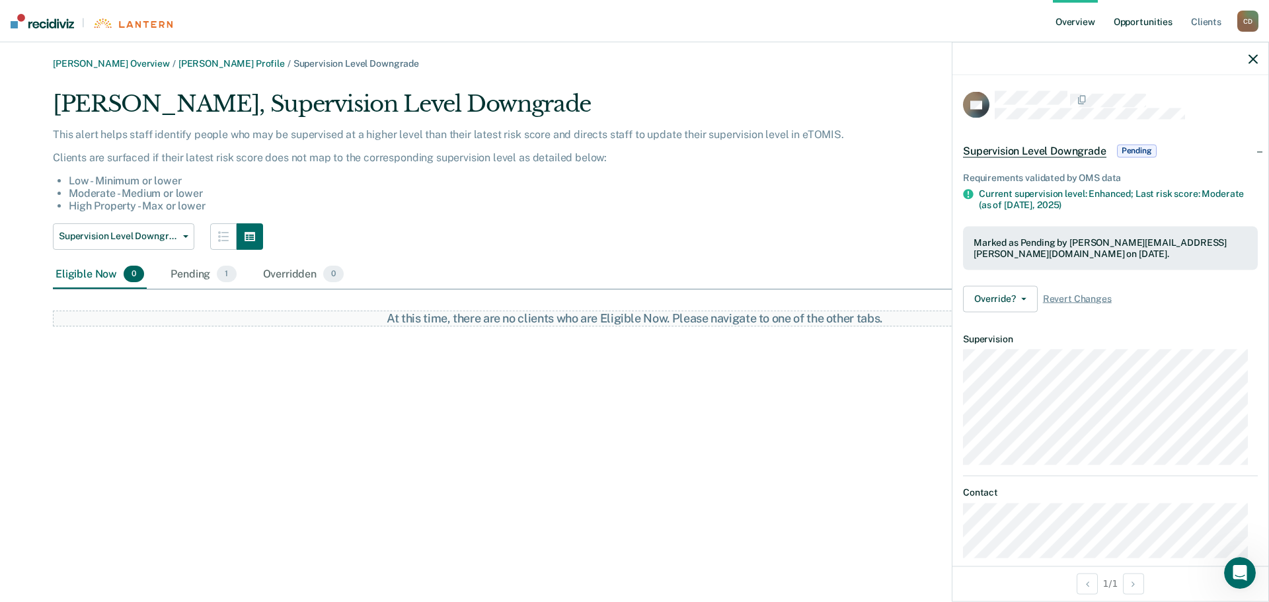
click at [1160, 19] on link "Opportunities" at bounding box center [1143, 21] width 64 height 42
